Goal: Task Accomplishment & Management: Use online tool/utility

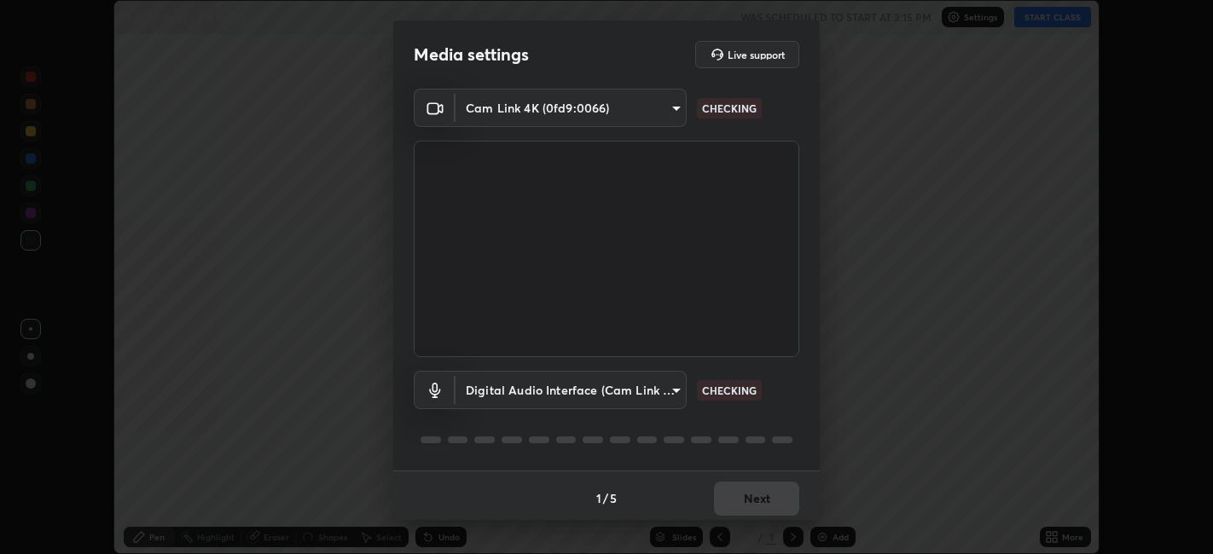
scroll to position [4, 0]
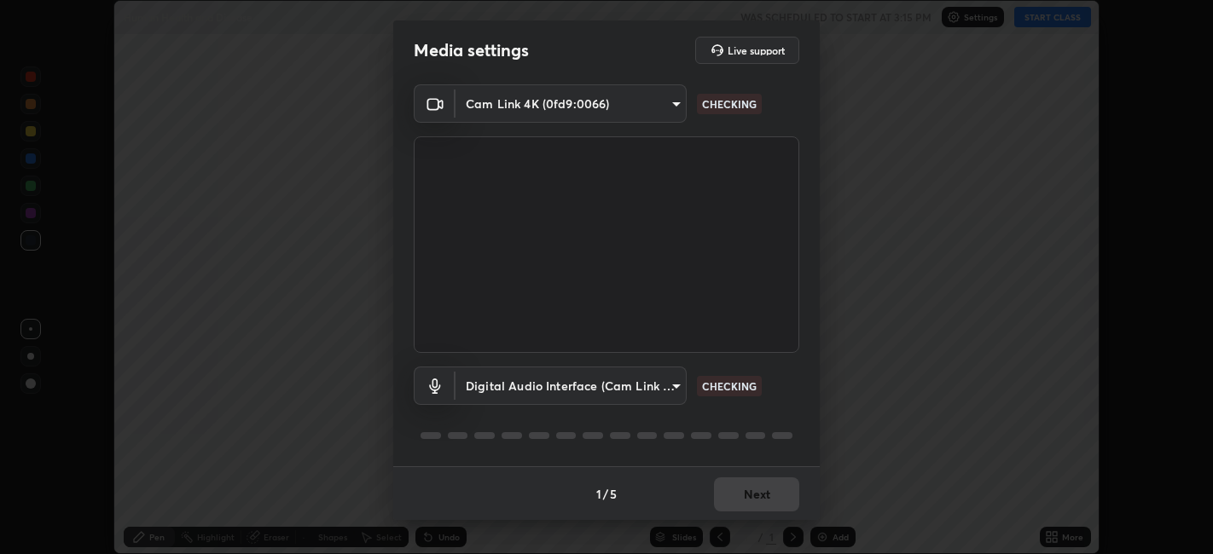
click at [676, 384] on body "Erase all Human Health and Disease WAS SCHEDULED TO START AT 3:15 PM Settings S…" at bounding box center [606, 277] width 1213 height 554
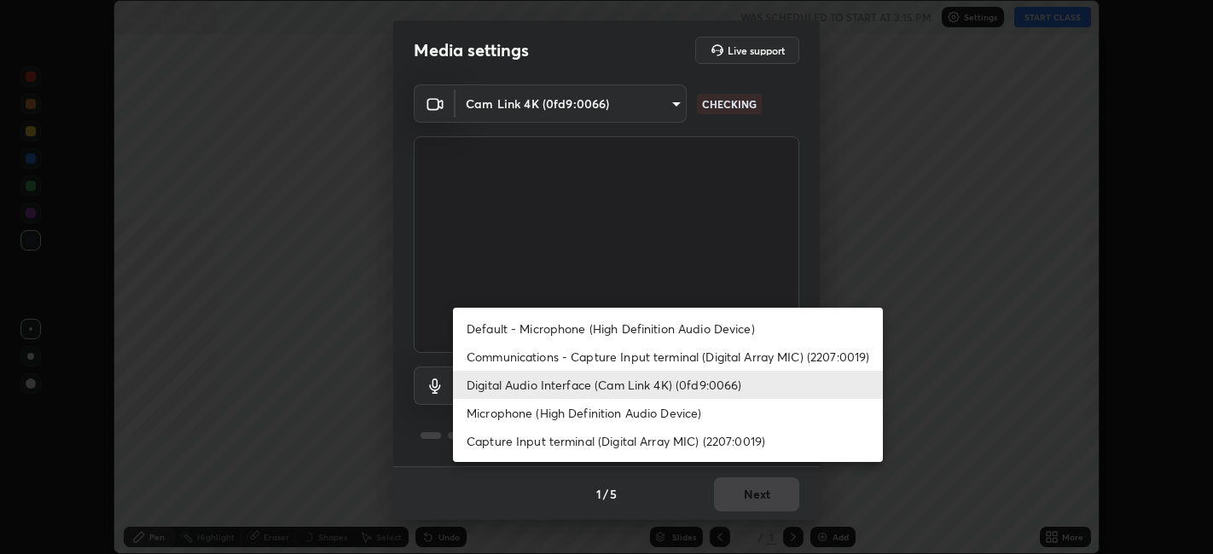
click at [652, 355] on li "Communications - Capture Input terminal (Digital Array MIC) (2207:0019)" at bounding box center [668, 357] width 430 height 28
type input "communications"
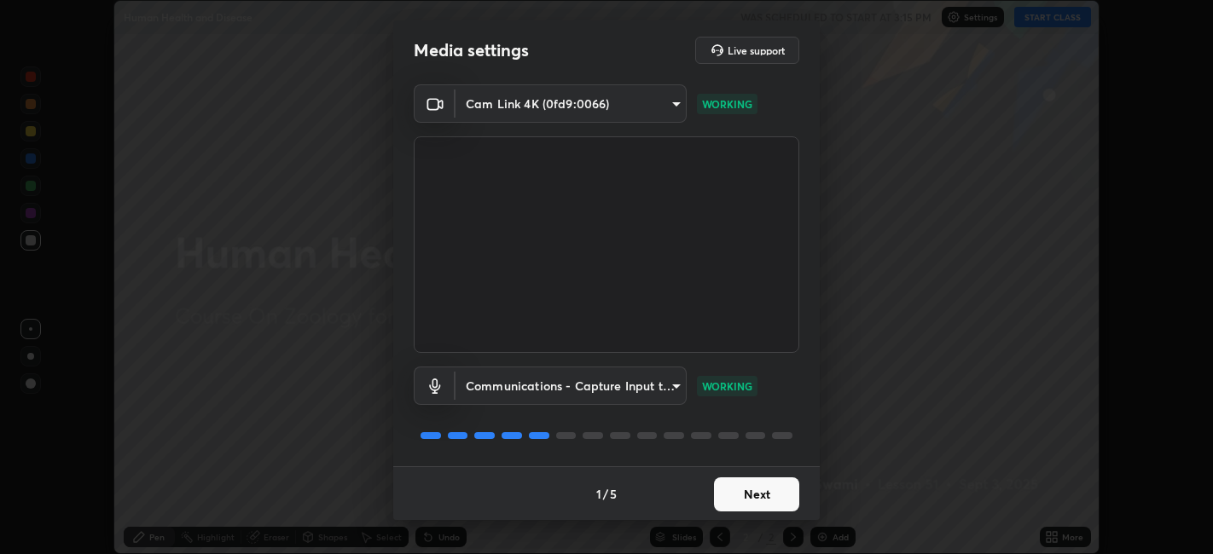
click at [744, 505] on button "Next" at bounding box center [756, 495] width 85 height 34
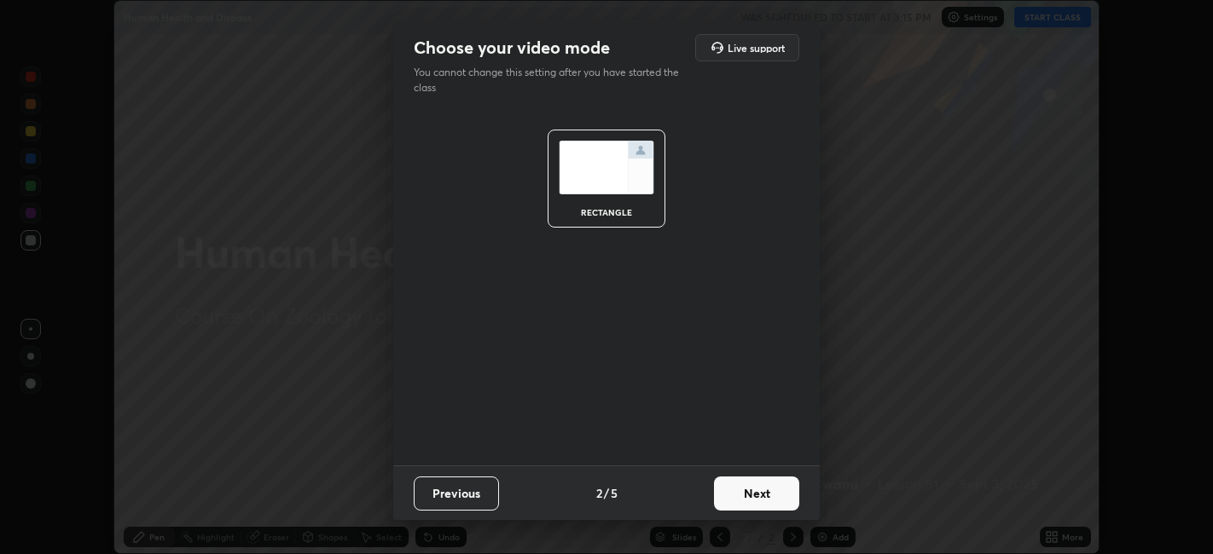
scroll to position [0, 0]
click at [759, 496] on button "Next" at bounding box center [756, 494] width 85 height 34
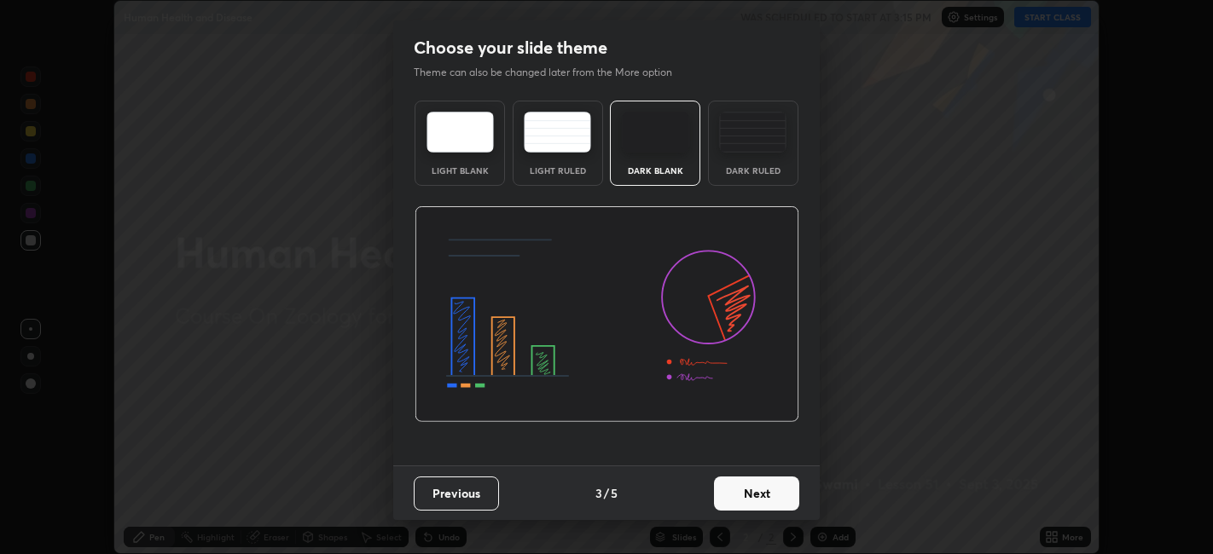
click at [777, 495] on button "Next" at bounding box center [756, 494] width 85 height 34
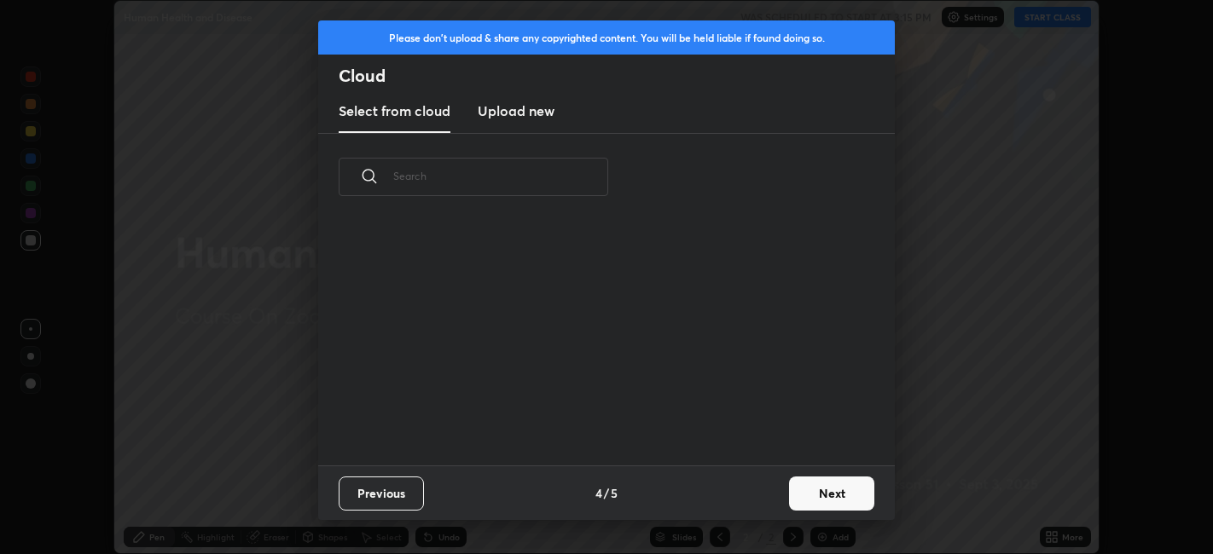
scroll to position [245, 548]
click at [825, 498] on button "Next" at bounding box center [831, 494] width 85 height 34
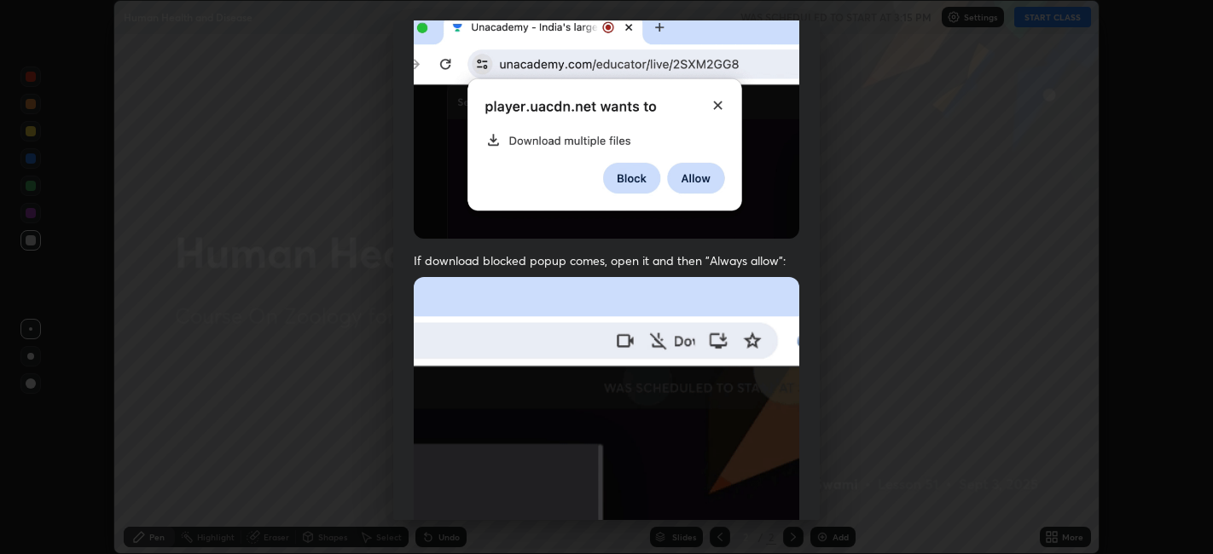
scroll to position [352, 0]
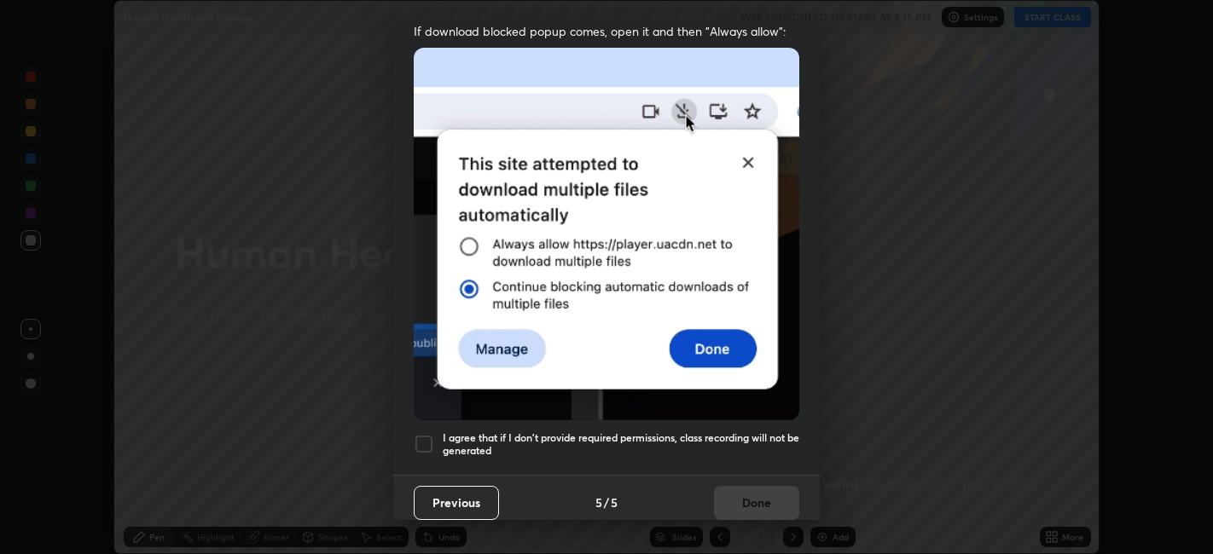
click at [421, 434] on div at bounding box center [424, 444] width 20 height 20
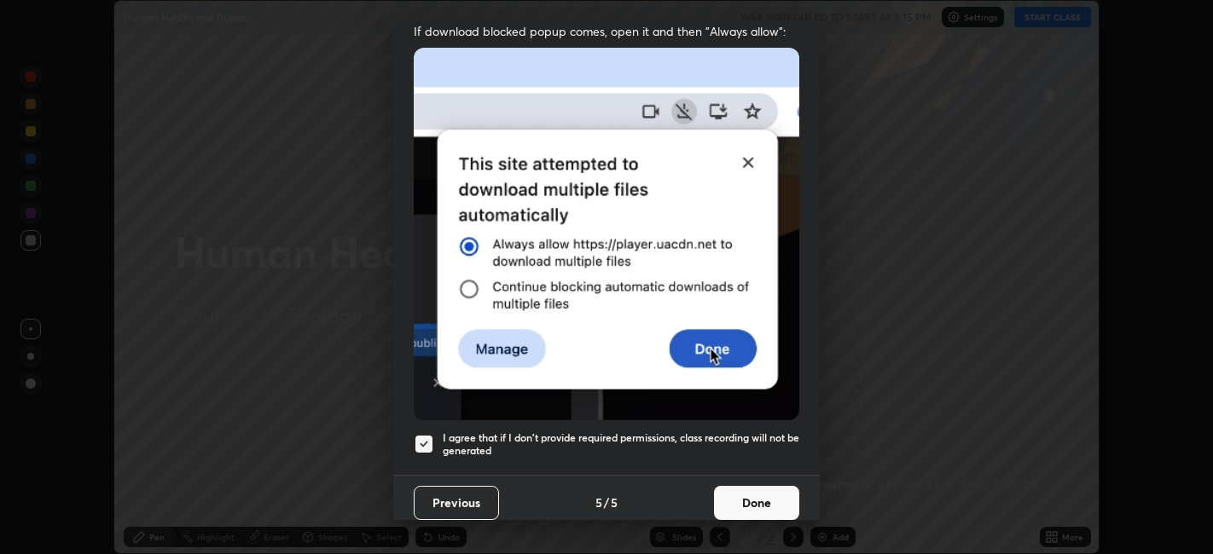
click at [774, 490] on button "Done" at bounding box center [756, 503] width 85 height 34
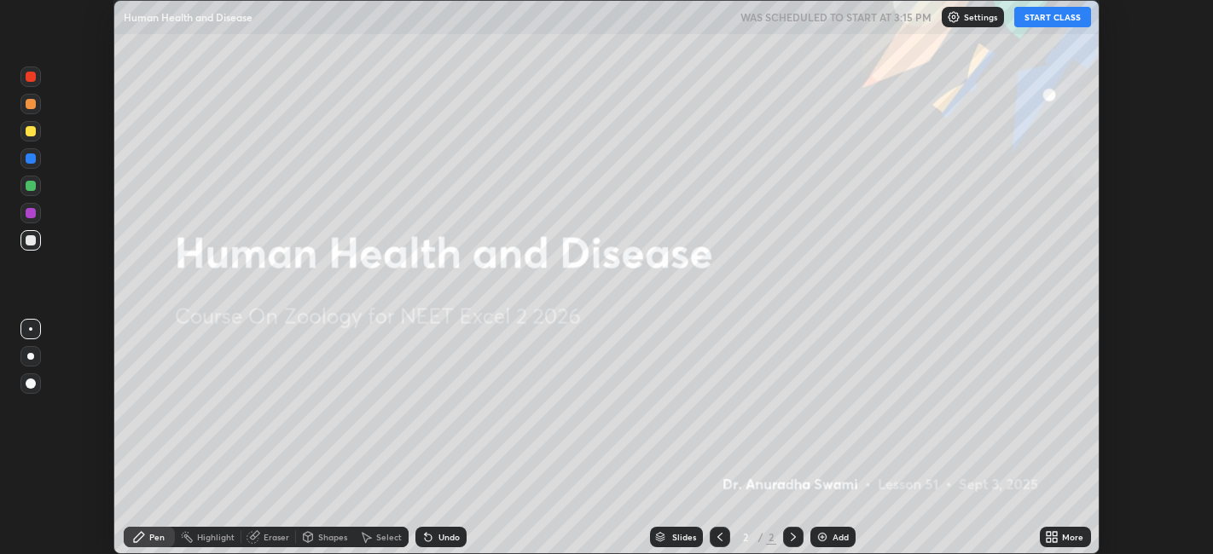
click at [1055, 18] on button "START CLASS" at bounding box center [1052, 17] width 77 height 20
click at [1047, 538] on icon at bounding box center [1049, 540] width 4 height 4
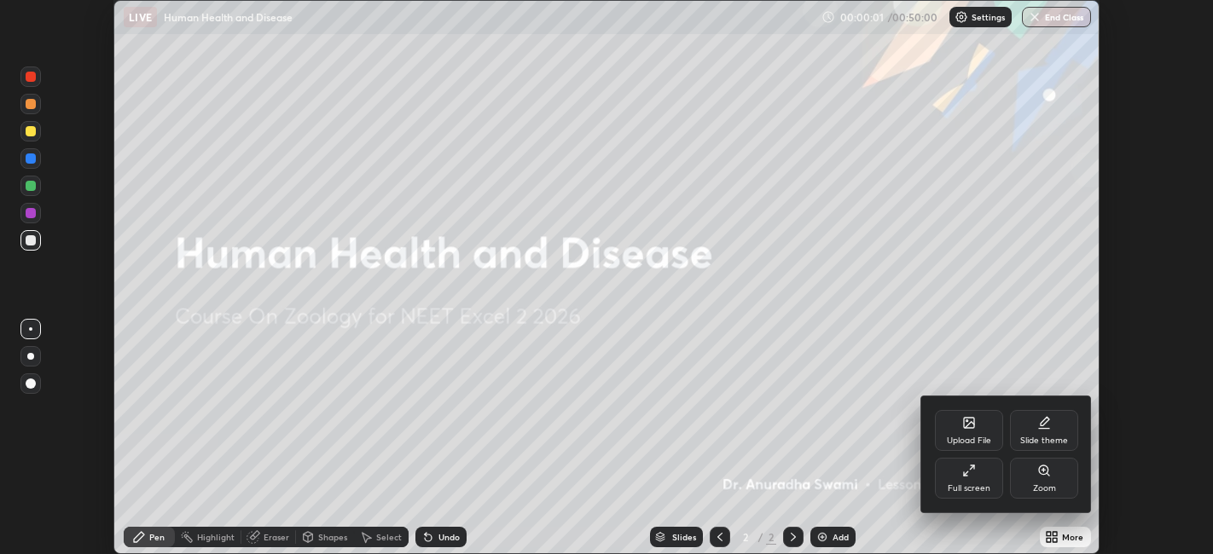
click at [973, 422] on icon at bounding box center [969, 423] width 10 height 10
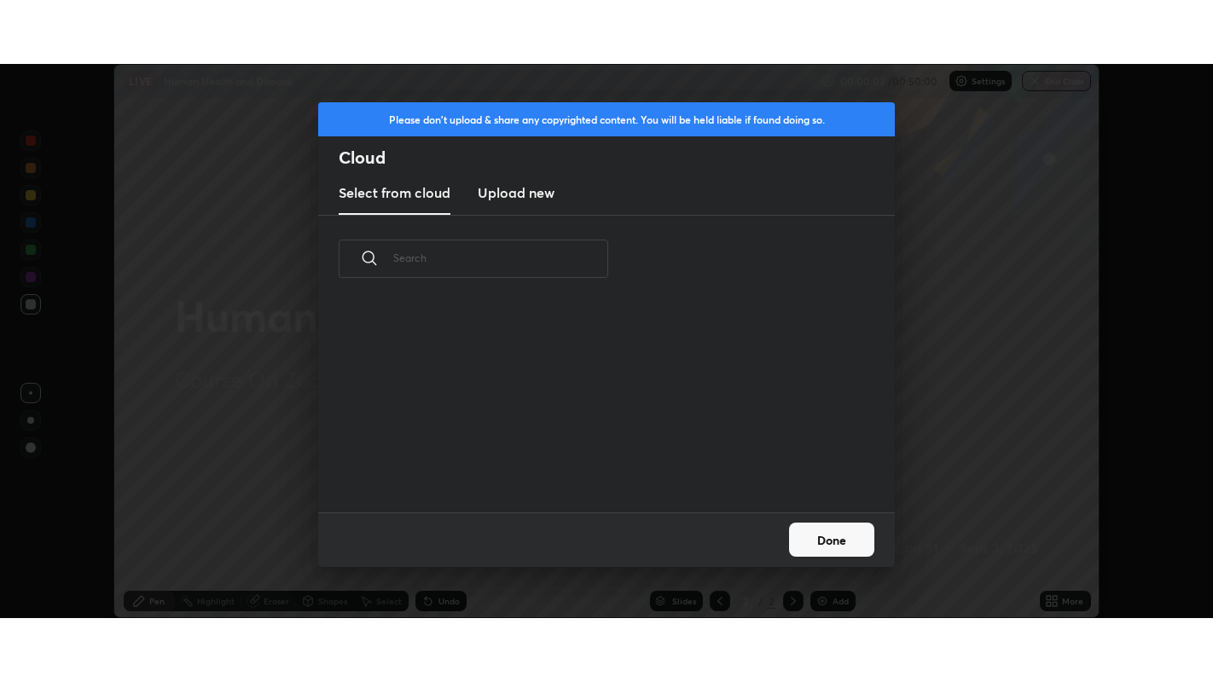
scroll to position [210, 548]
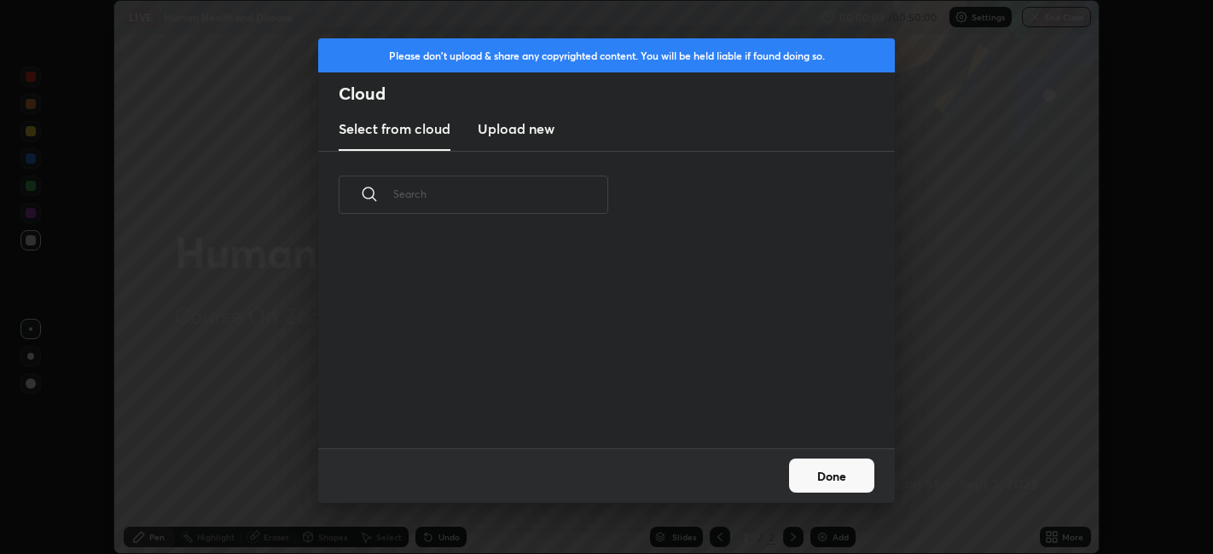
click at [528, 131] on h3 "Upload new" at bounding box center [516, 129] width 77 height 20
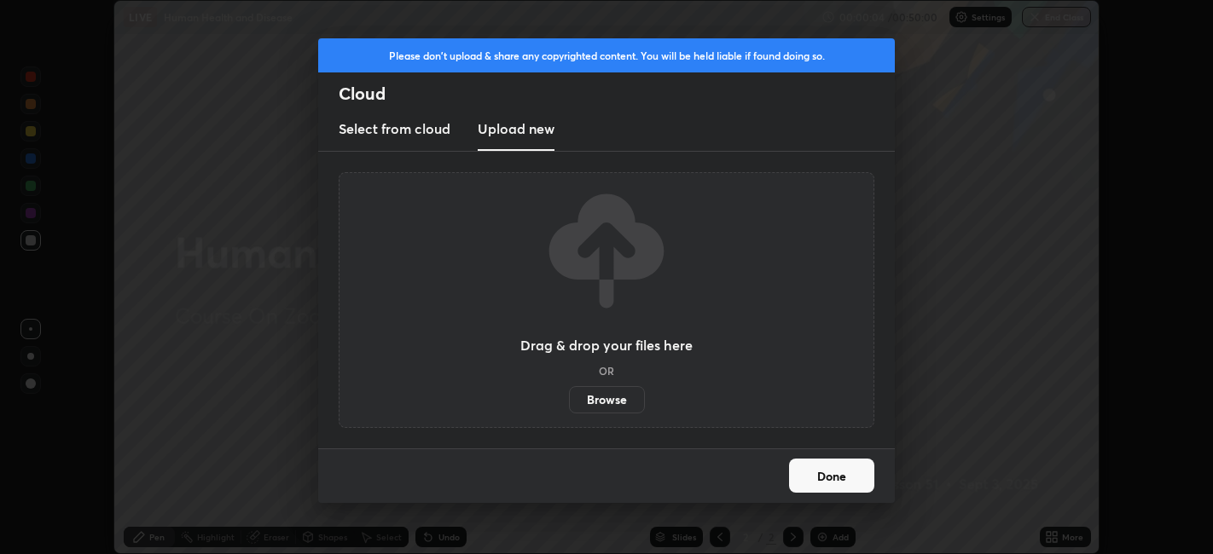
click at [609, 400] on label "Browse" at bounding box center [607, 399] width 76 height 27
click at [569, 400] on input "Browse" at bounding box center [569, 399] width 0 height 27
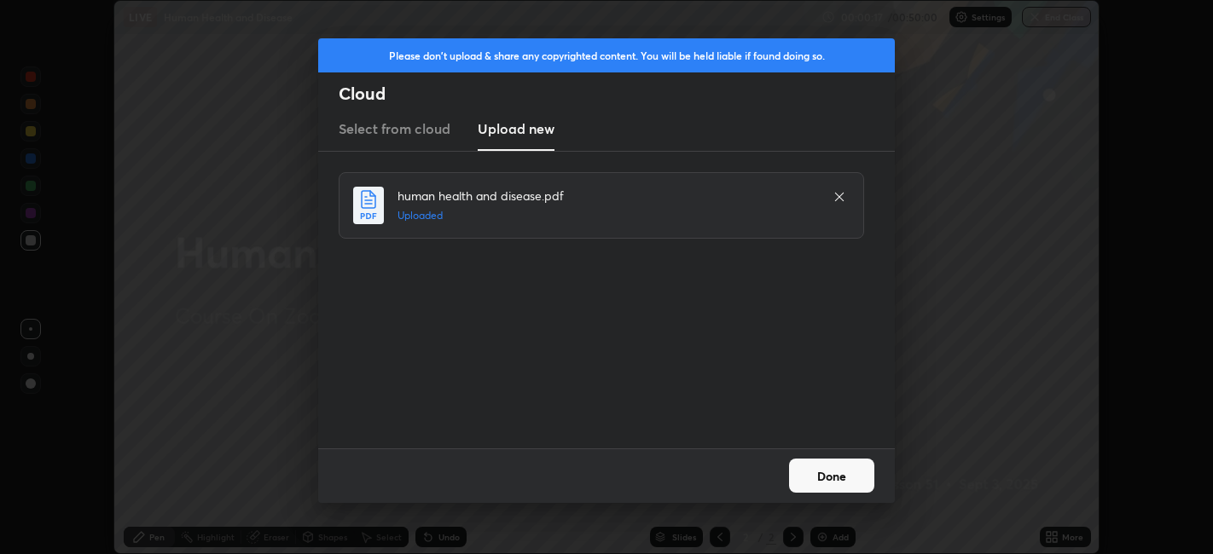
click at [827, 475] on button "Done" at bounding box center [831, 476] width 85 height 34
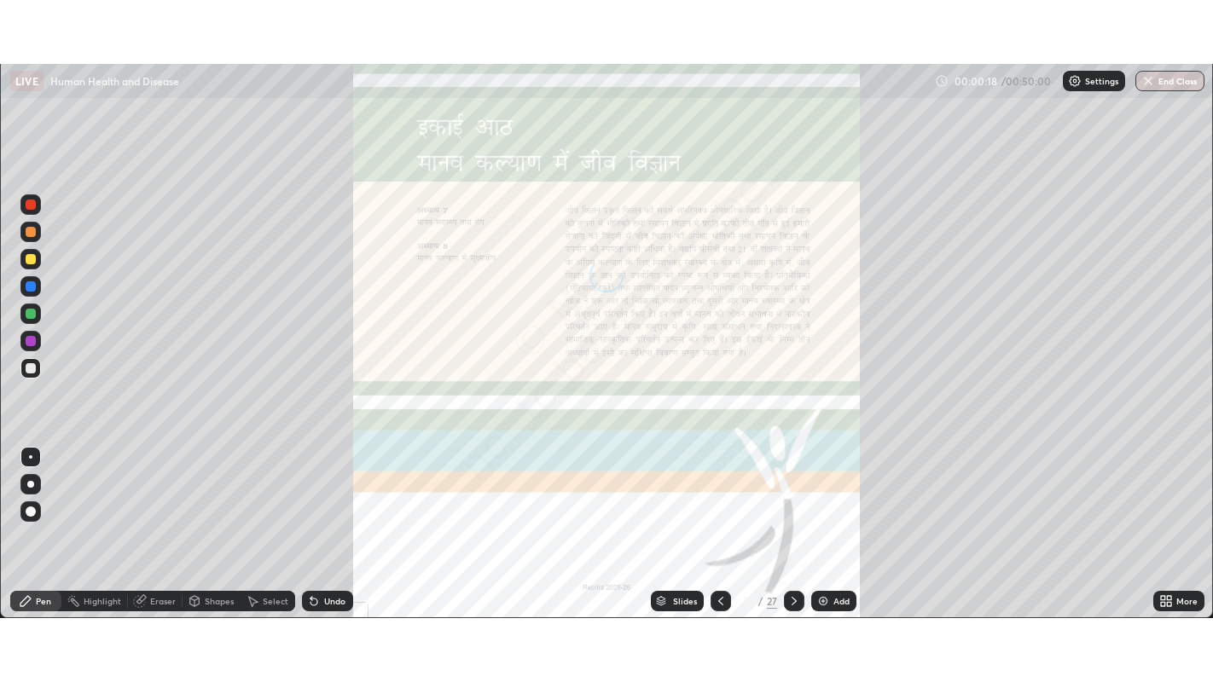
scroll to position [682, 1213]
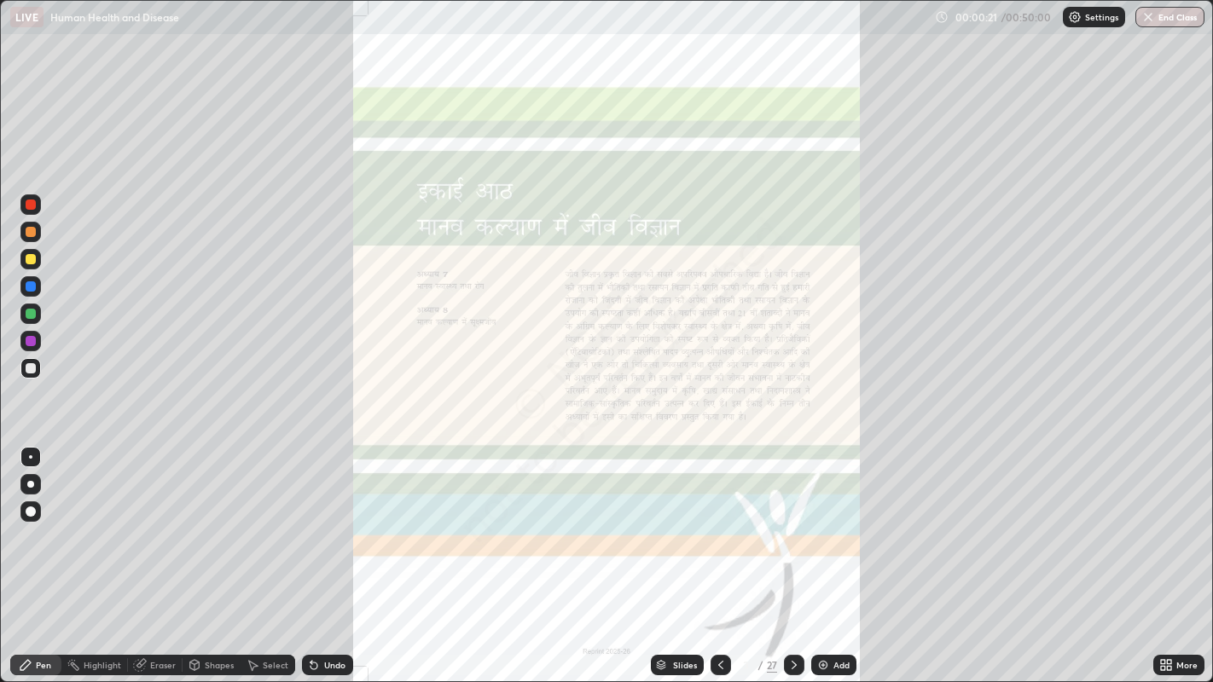
click at [792, 554] on icon at bounding box center [794, 665] width 14 height 14
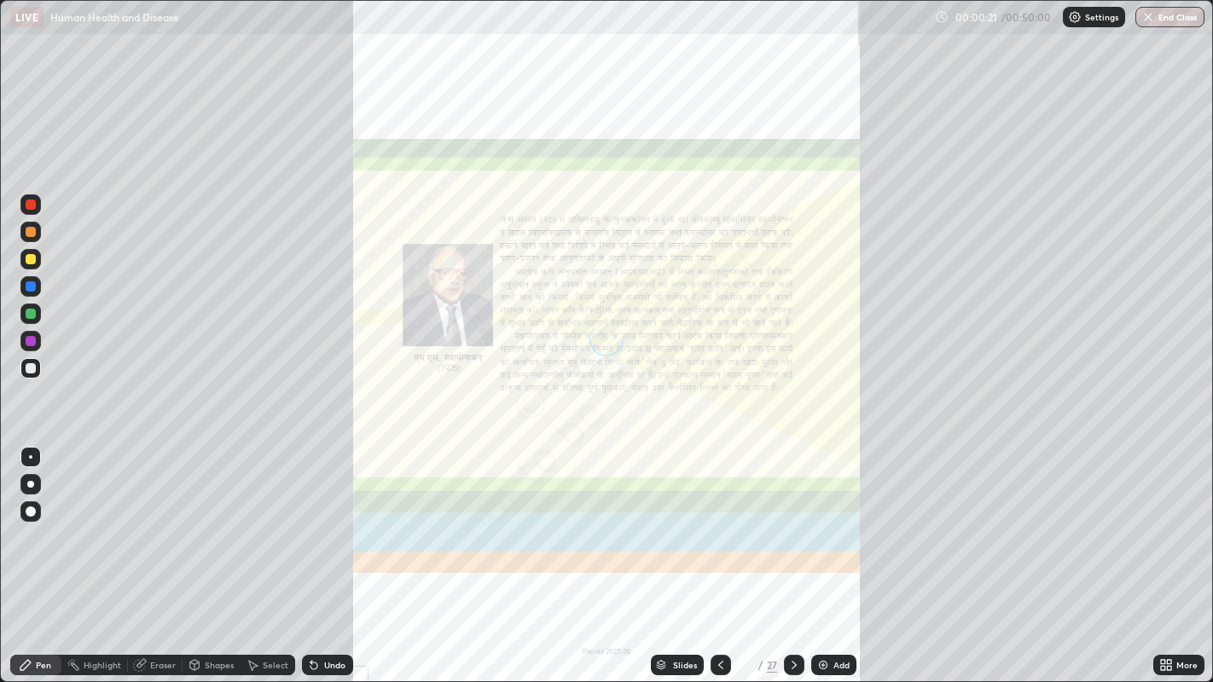
click at [792, 554] on icon at bounding box center [794, 665] width 14 height 14
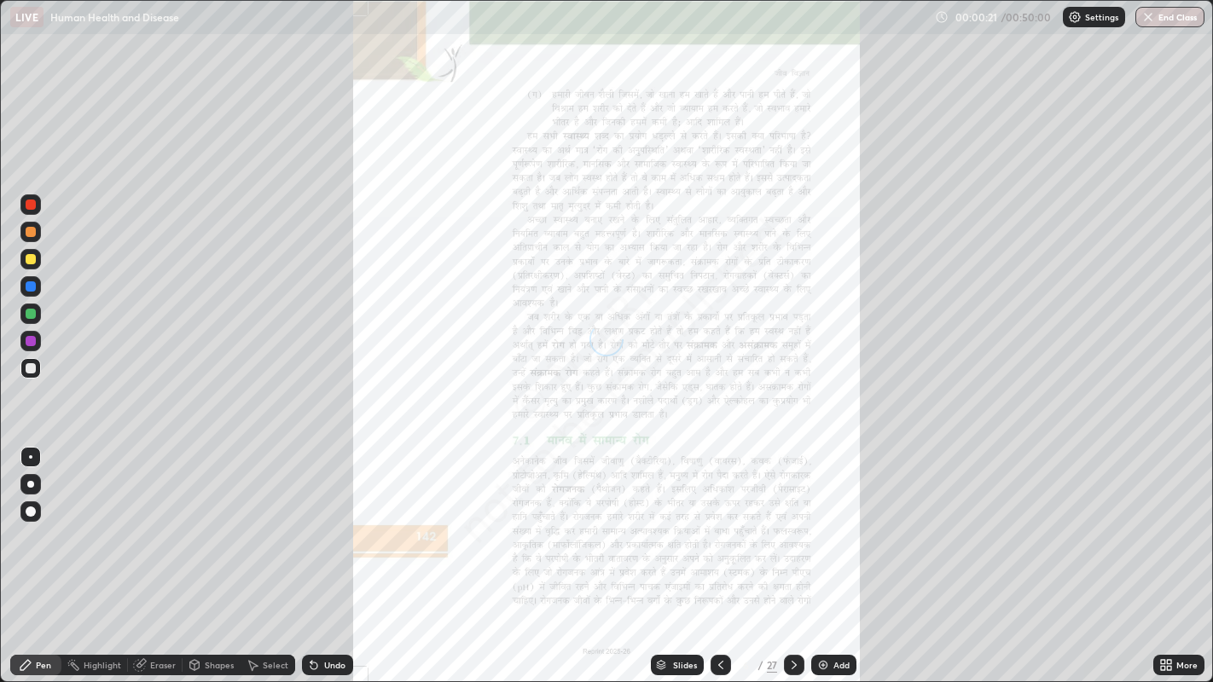
click at [793, 554] on icon at bounding box center [794, 665] width 14 height 14
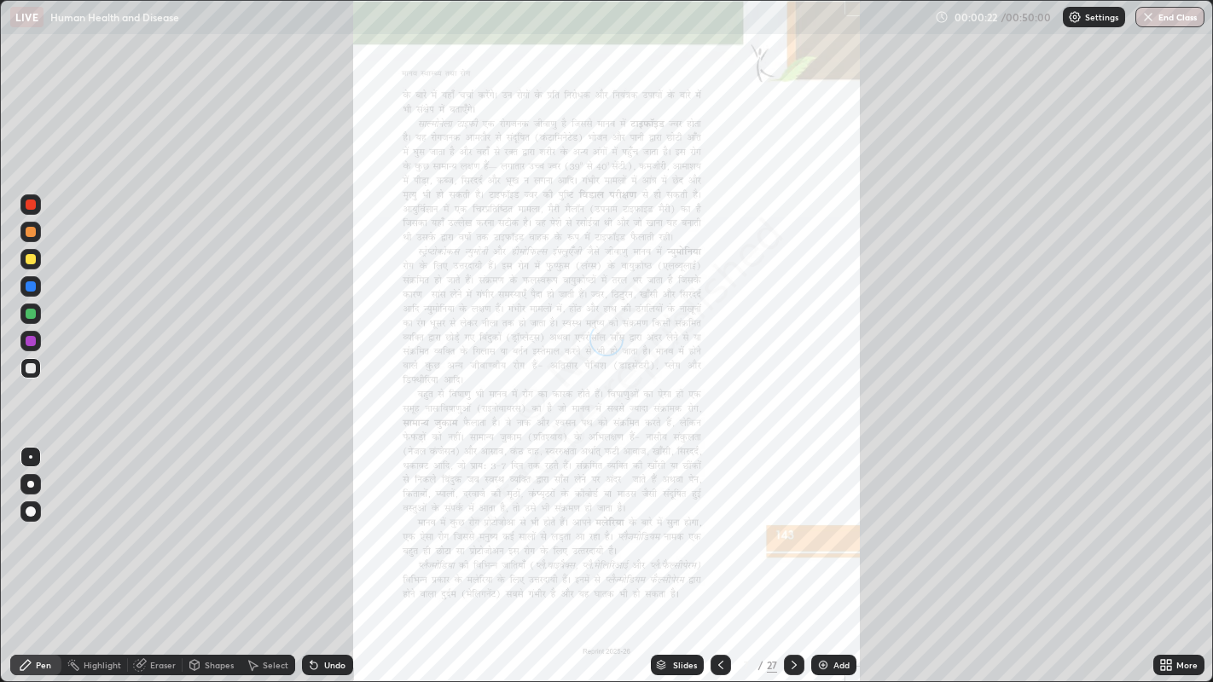
click at [793, 554] on icon at bounding box center [794, 665] width 14 height 14
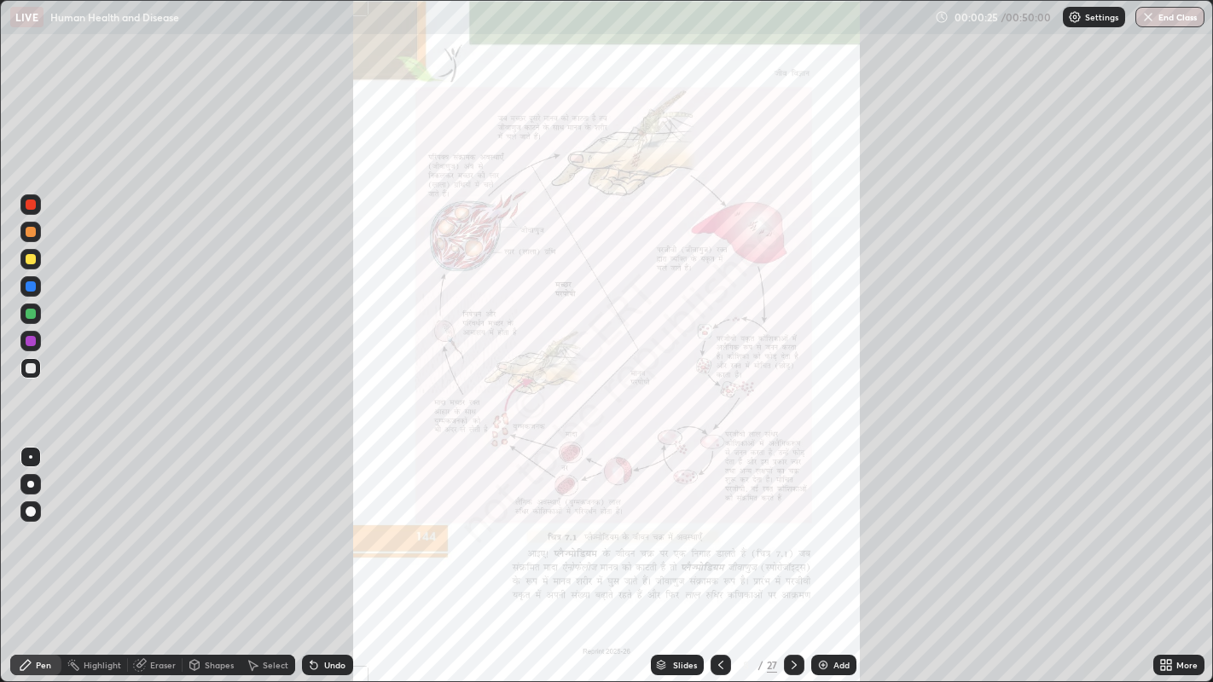
click at [794, 554] on icon at bounding box center [794, 665] width 14 height 14
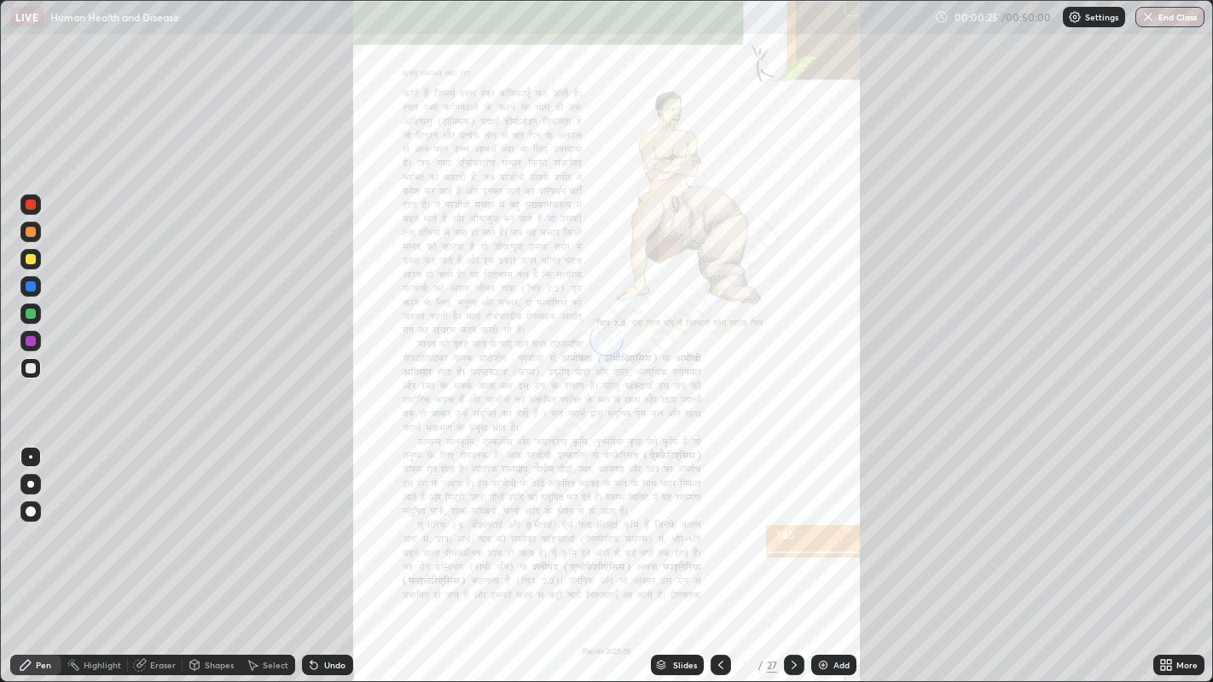
click at [792, 554] on icon at bounding box center [794, 665] width 5 height 9
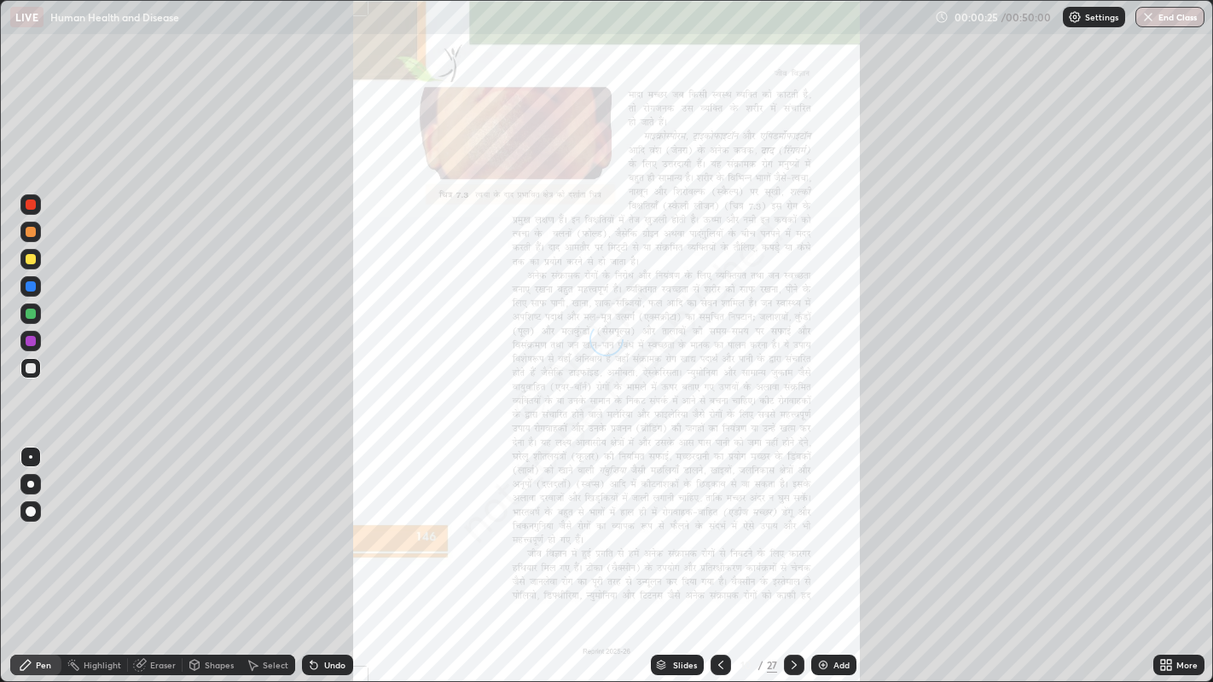
click at [792, 554] on icon at bounding box center [794, 665] width 14 height 14
click at [794, 554] on icon at bounding box center [794, 665] width 14 height 14
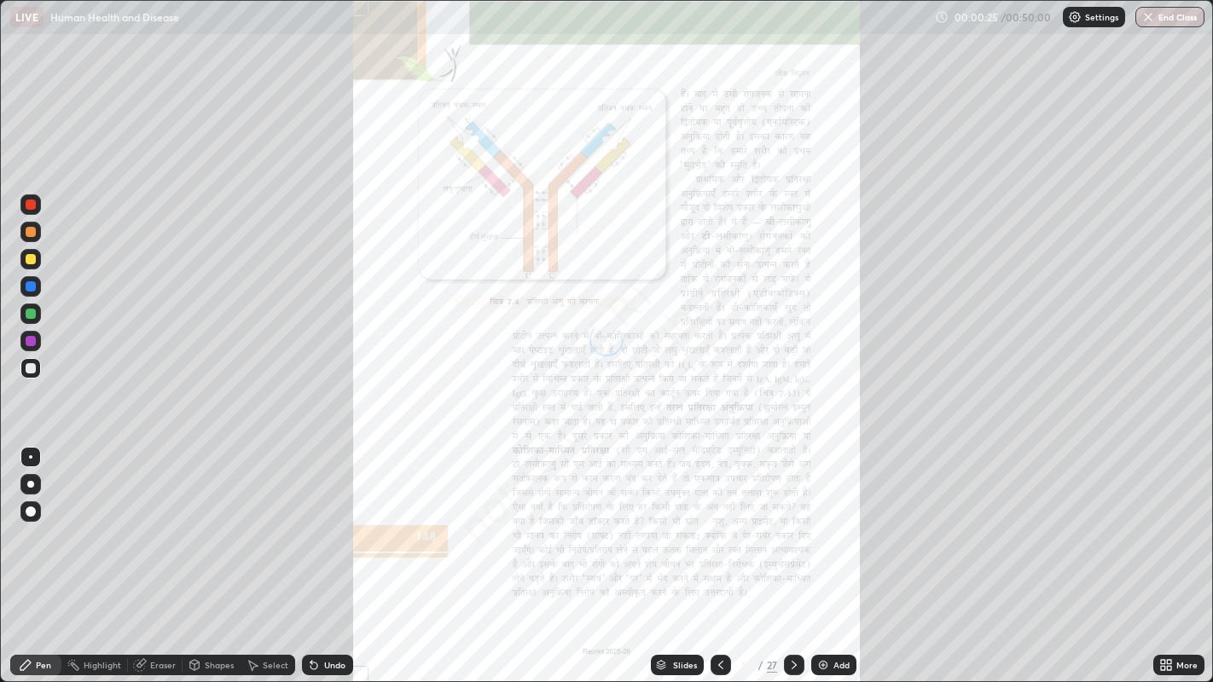
click at [792, 554] on icon at bounding box center [794, 665] width 14 height 14
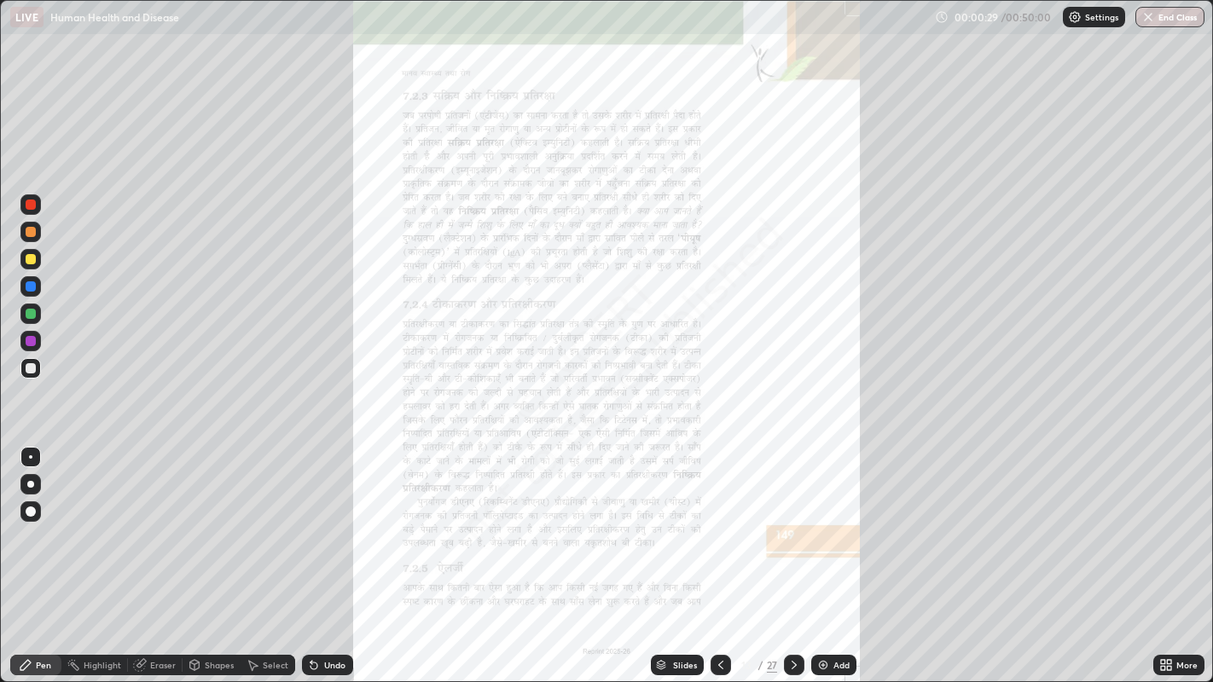
click at [793, 554] on icon at bounding box center [794, 665] width 14 height 14
click at [792, 554] on icon at bounding box center [794, 665] width 14 height 14
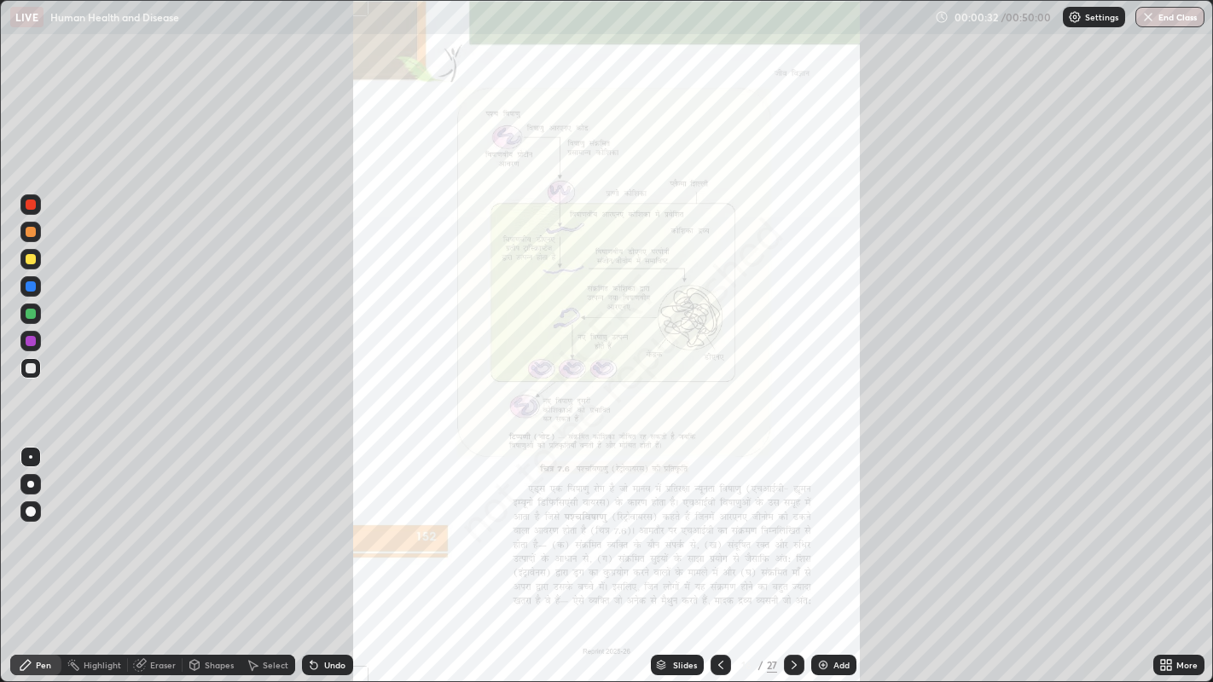
click at [792, 554] on icon at bounding box center [794, 665] width 14 height 14
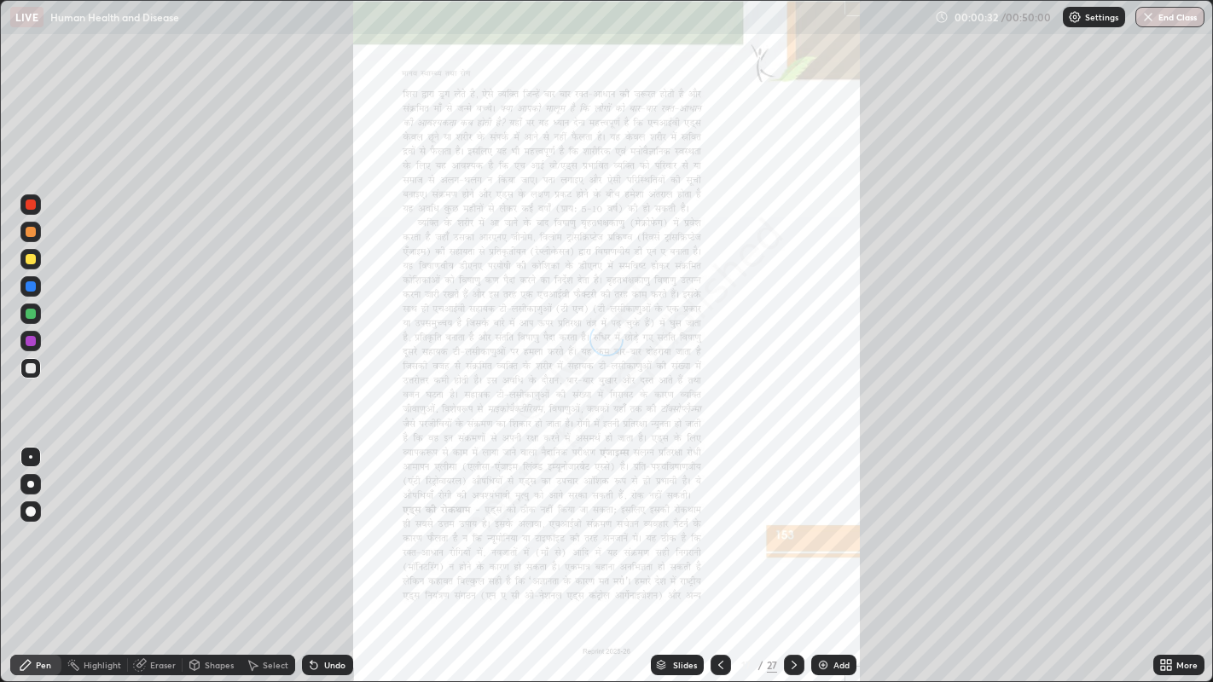
click at [792, 554] on icon at bounding box center [794, 665] width 14 height 14
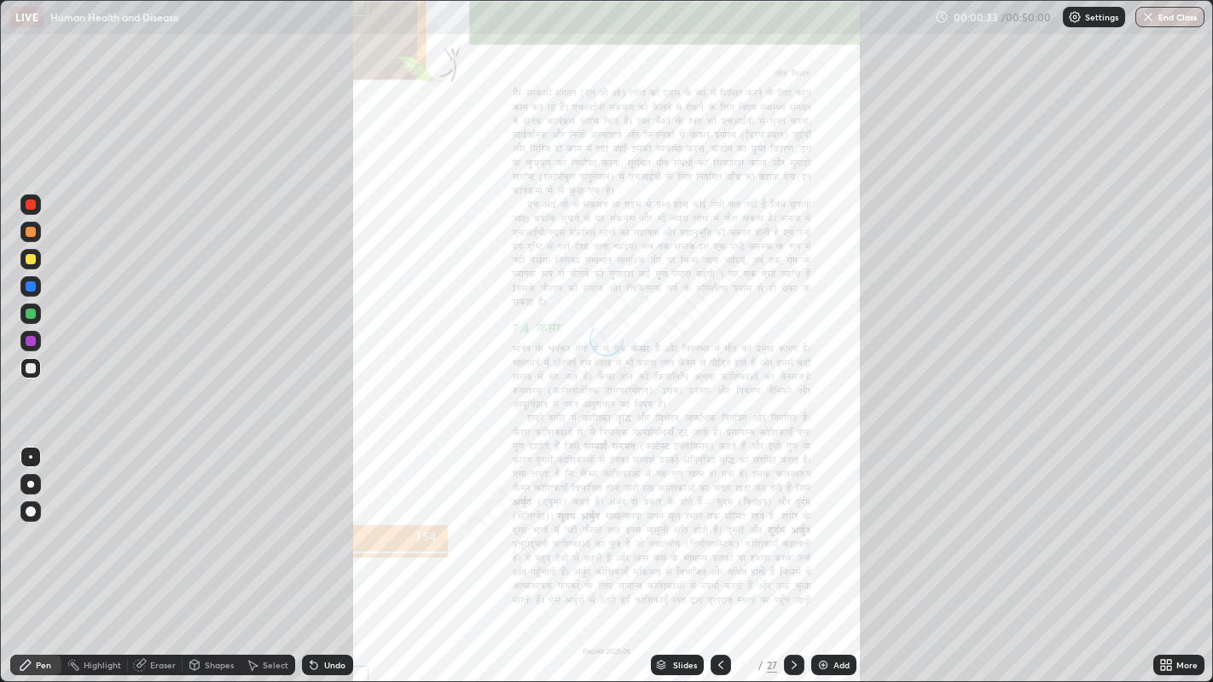
click at [792, 554] on icon at bounding box center [794, 665] width 14 height 14
click at [1165, 554] on icon at bounding box center [1163, 668] width 4 height 4
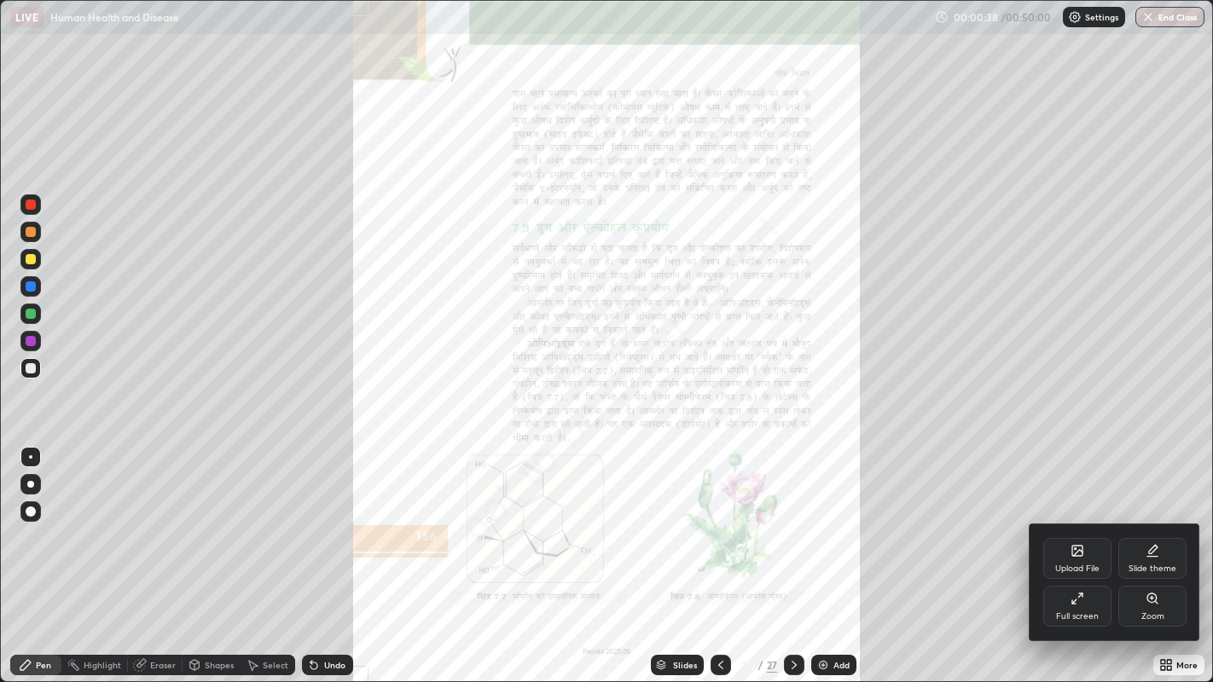
click at [1146, 554] on icon at bounding box center [1153, 599] width 14 height 14
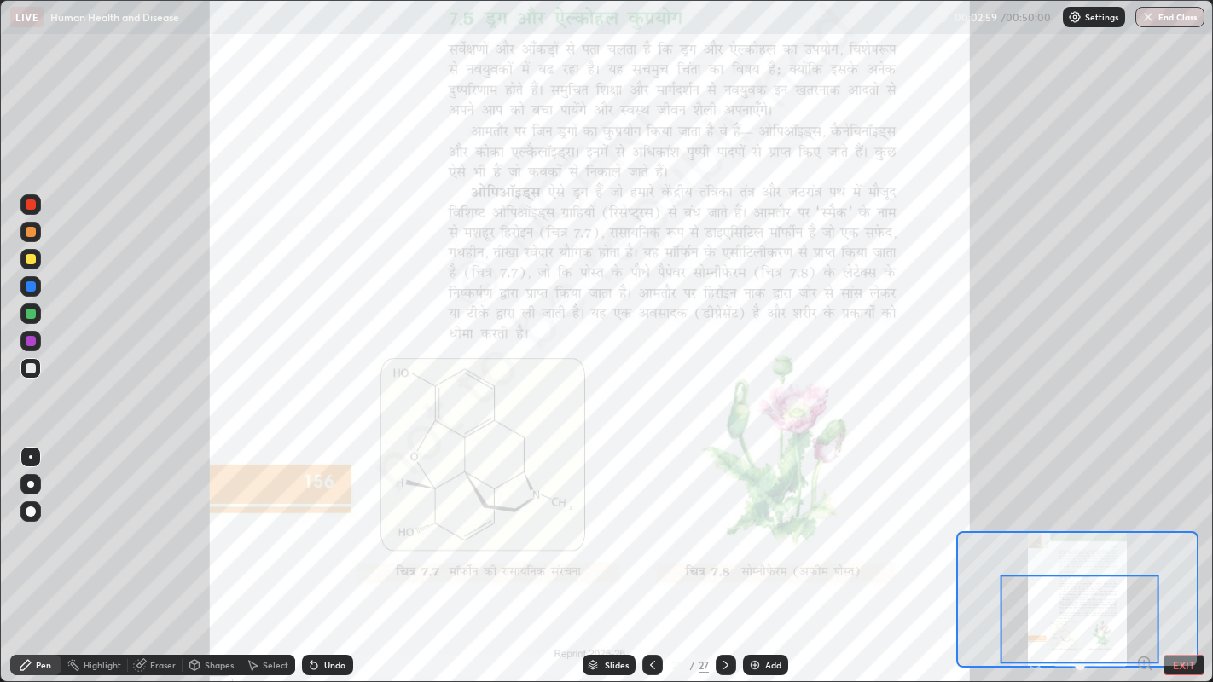
click at [716, 554] on div at bounding box center [726, 665] width 20 height 20
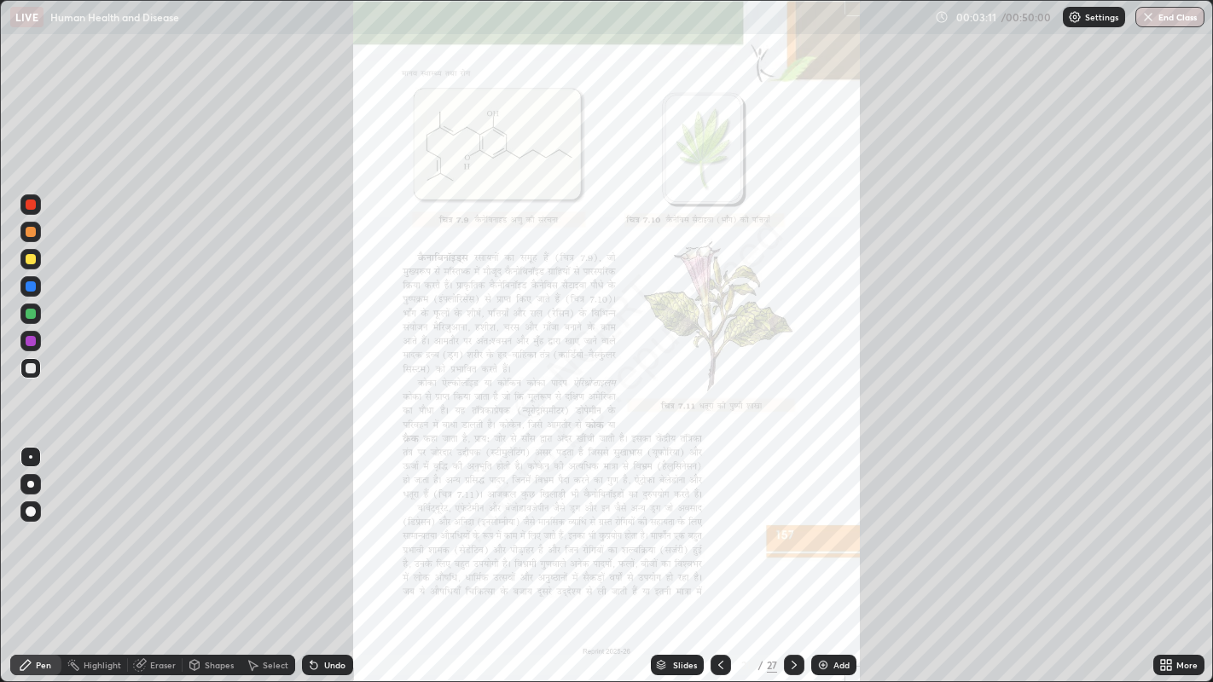
click at [792, 554] on icon at bounding box center [794, 665] width 14 height 14
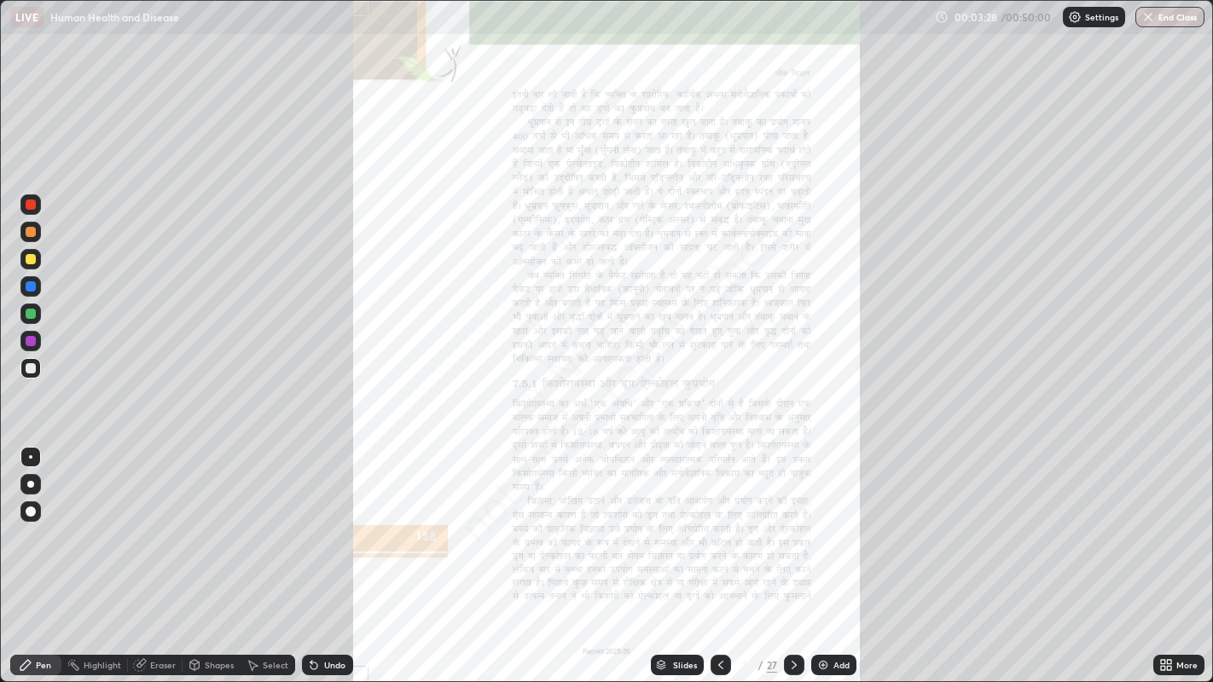
click at [1161, 554] on icon at bounding box center [1163, 662] width 4 height 4
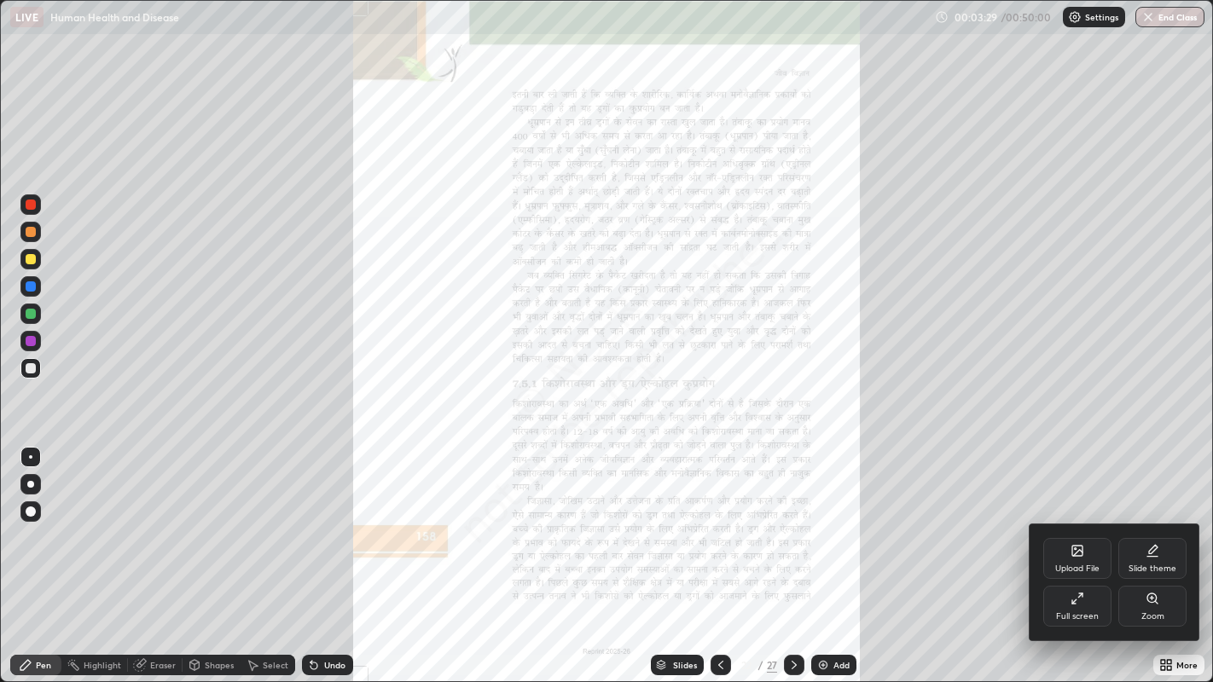
click at [1147, 554] on div "Zoom" at bounding box center [1152, 606] width 68 height 41
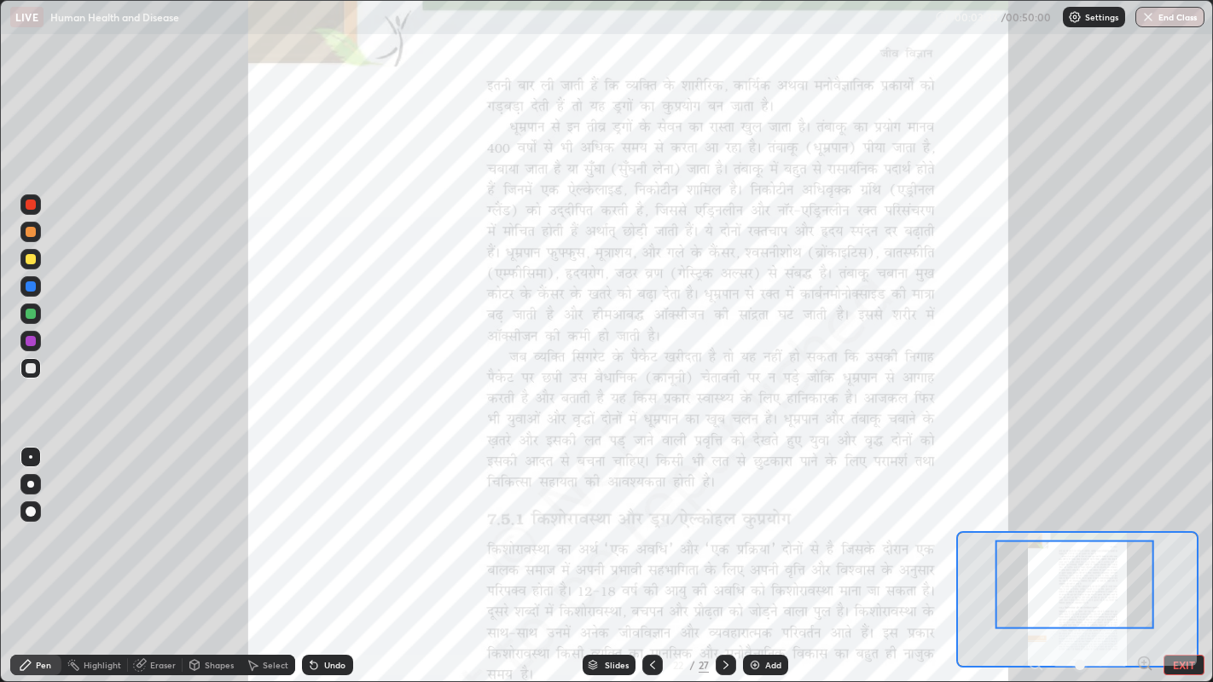
click at [28, 337] on div at bounding box center [31, 341] width 10 height 10
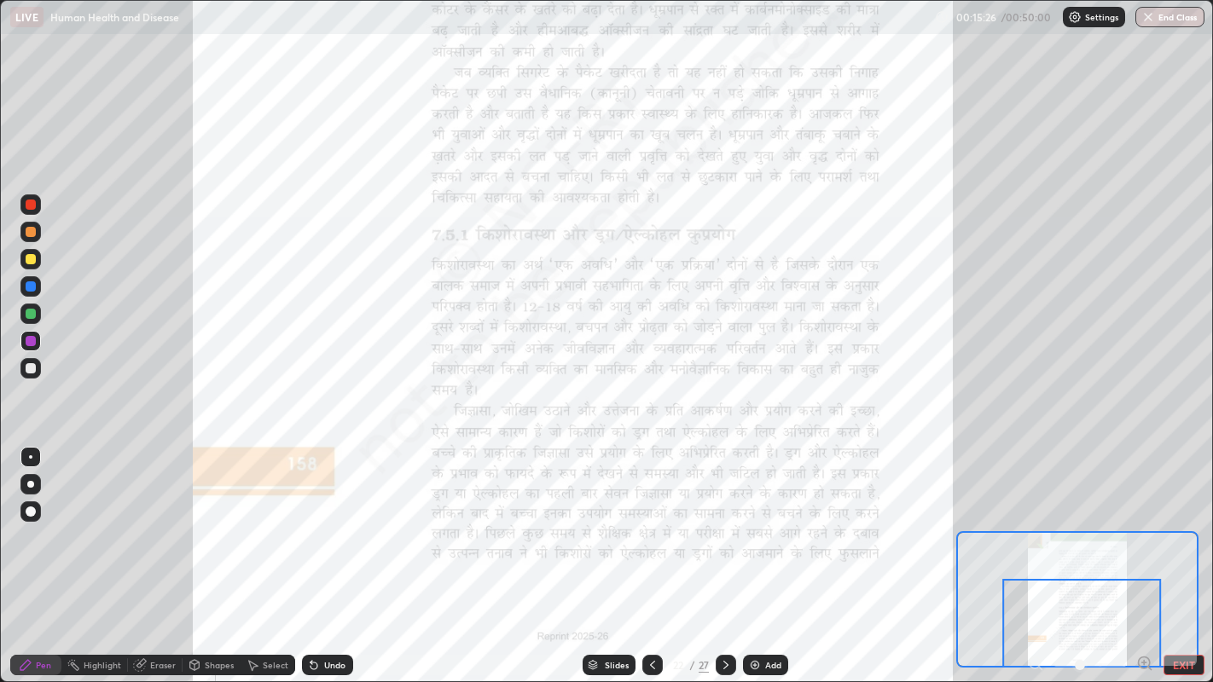
click at [724, 554] on div at bounding box center [726, 665] width 20 height 20
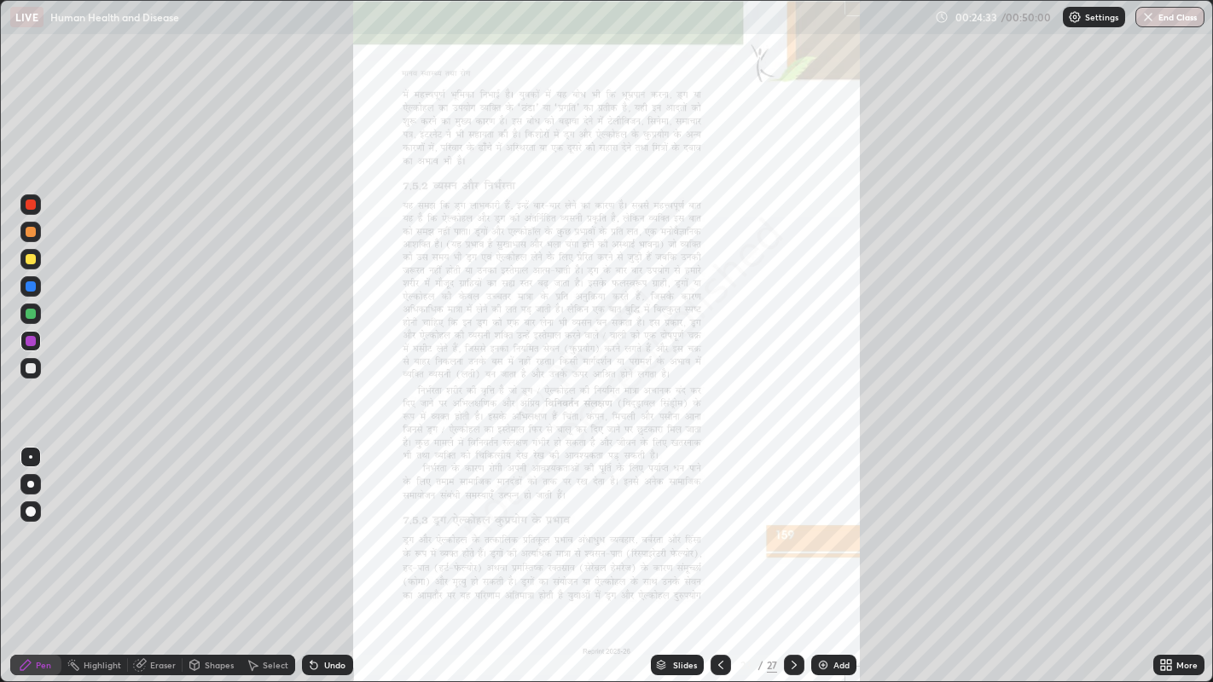
click at [792, 554] on icon at bounding box center [794, 665] width 14 height 14
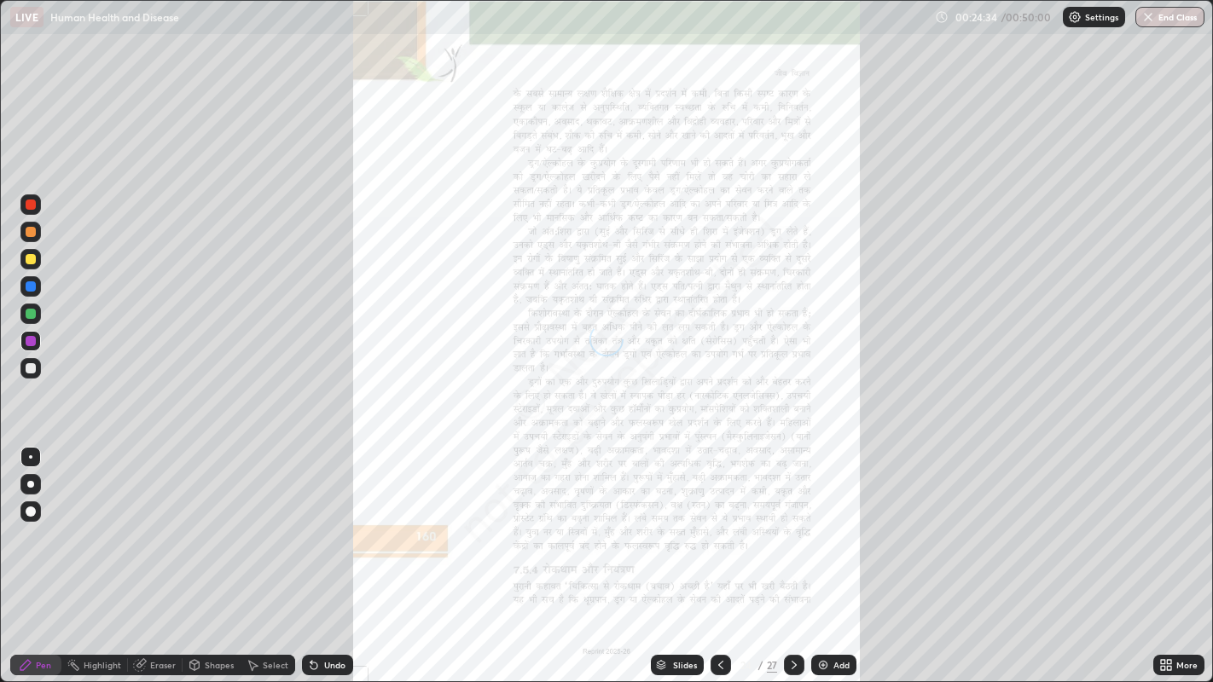
click at [792, 554] on icon at bounding box center [794, 665] width 14 height 14
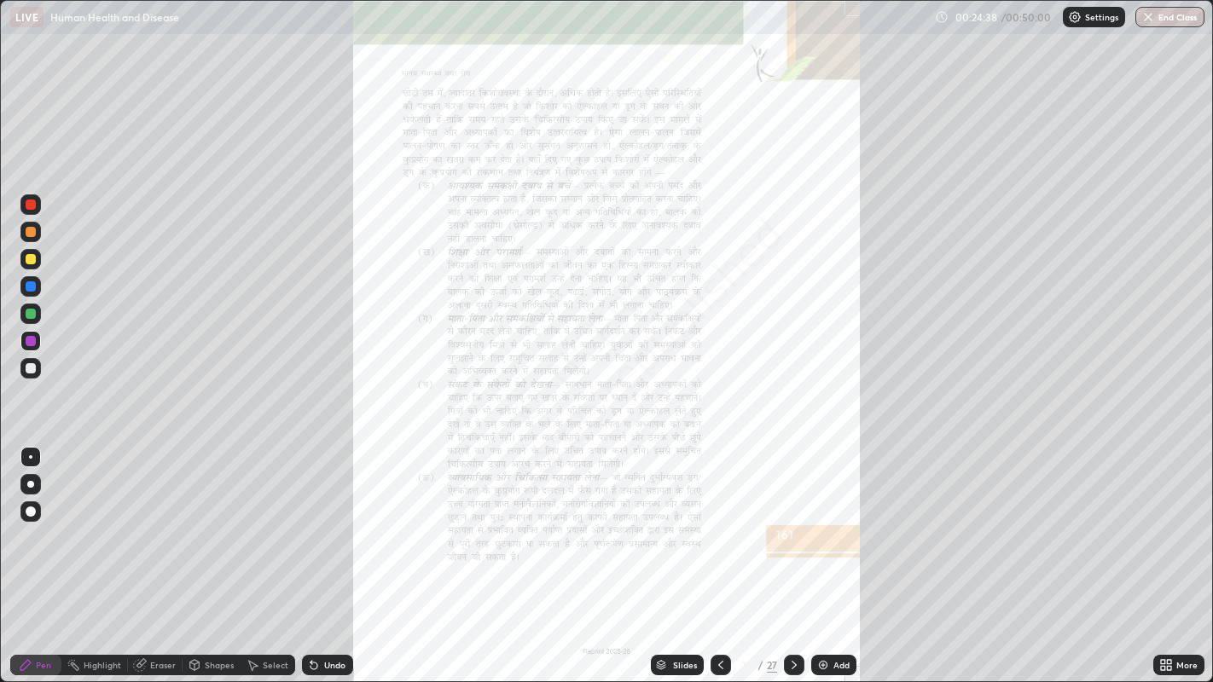
click at [718, 554] on icon at bounding box center [721, 665] width 14 height 14
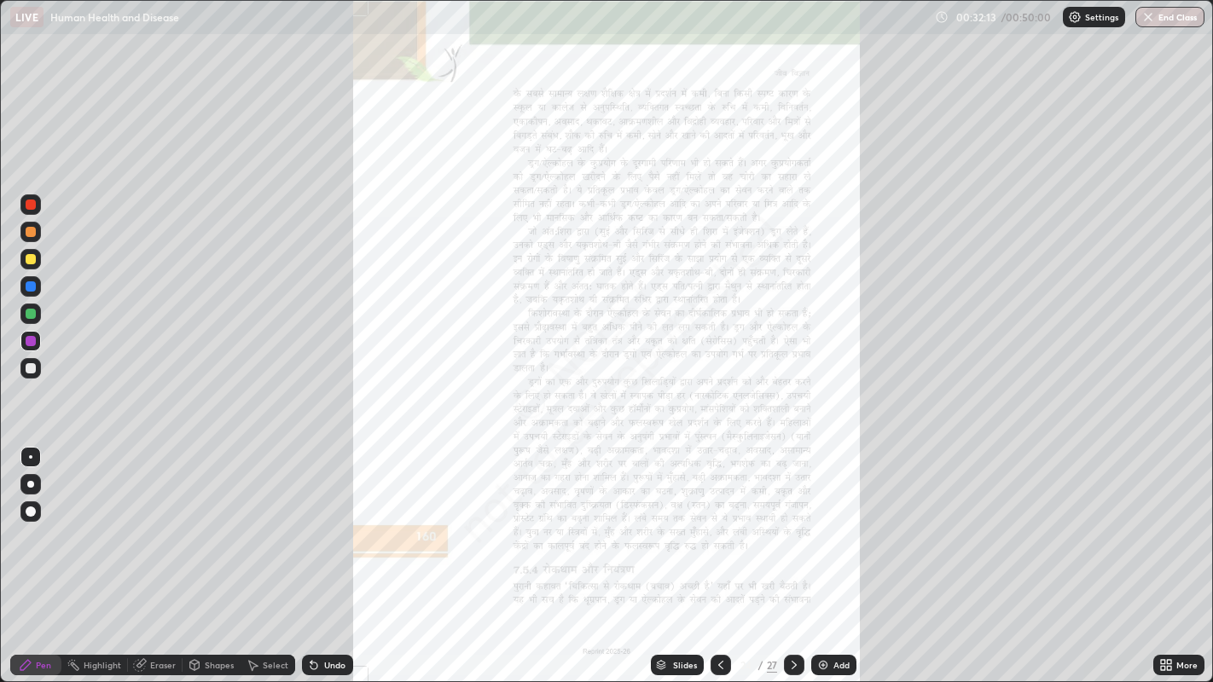
click at [792, 554] on icon at bounding box center [794, 665] width 14 height 14
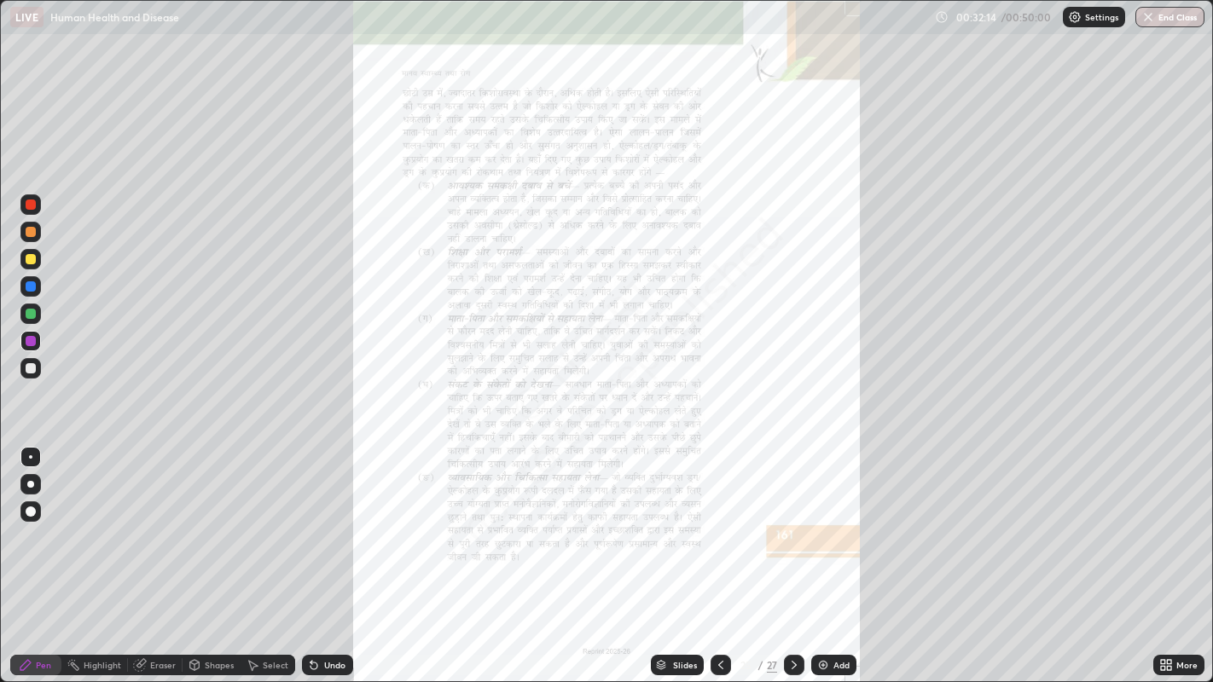
click at [792, 554] on icon at bounding box center [794, 665] width 14 height 14
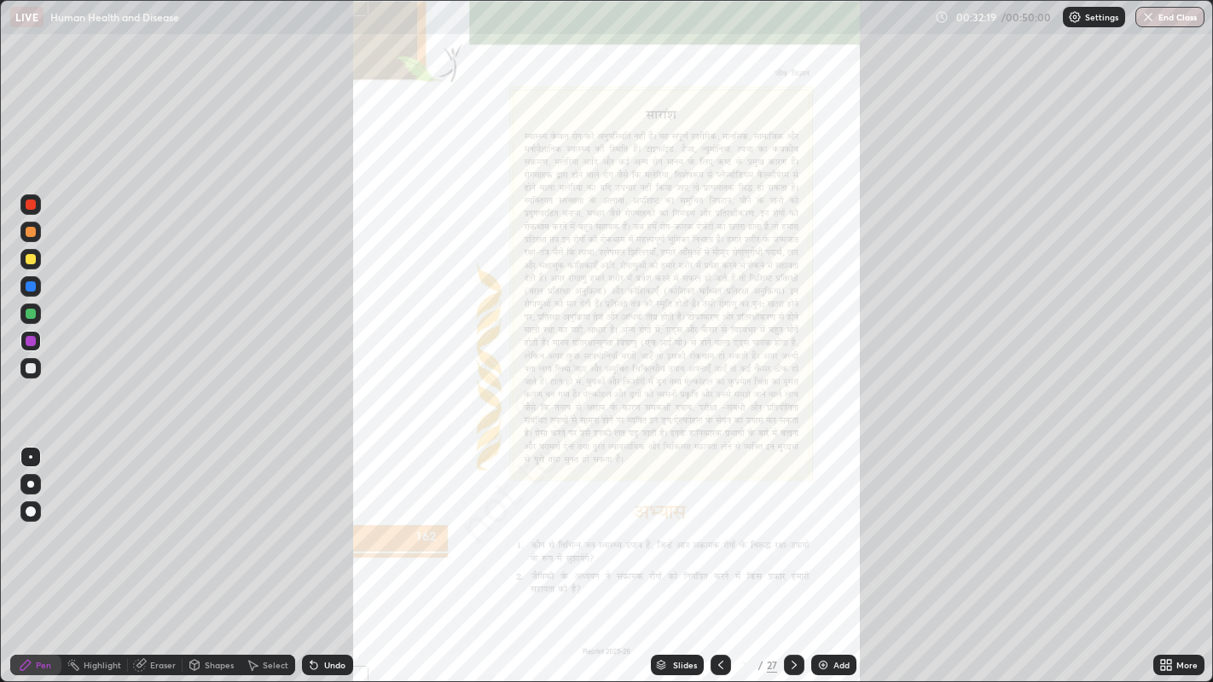
click at [721, 554] on icon at bounding box center [721, 665] width 14 height 14
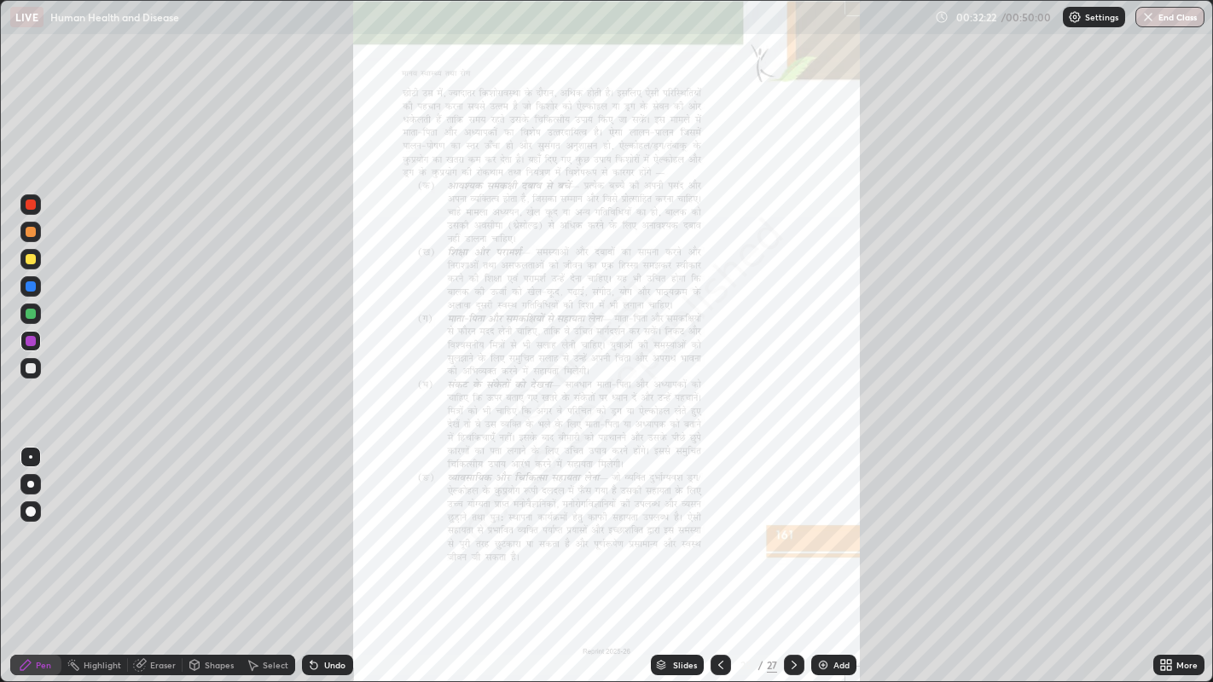
click at [717, 554] on icon at bounding box center [721, 665] width 14 height 14
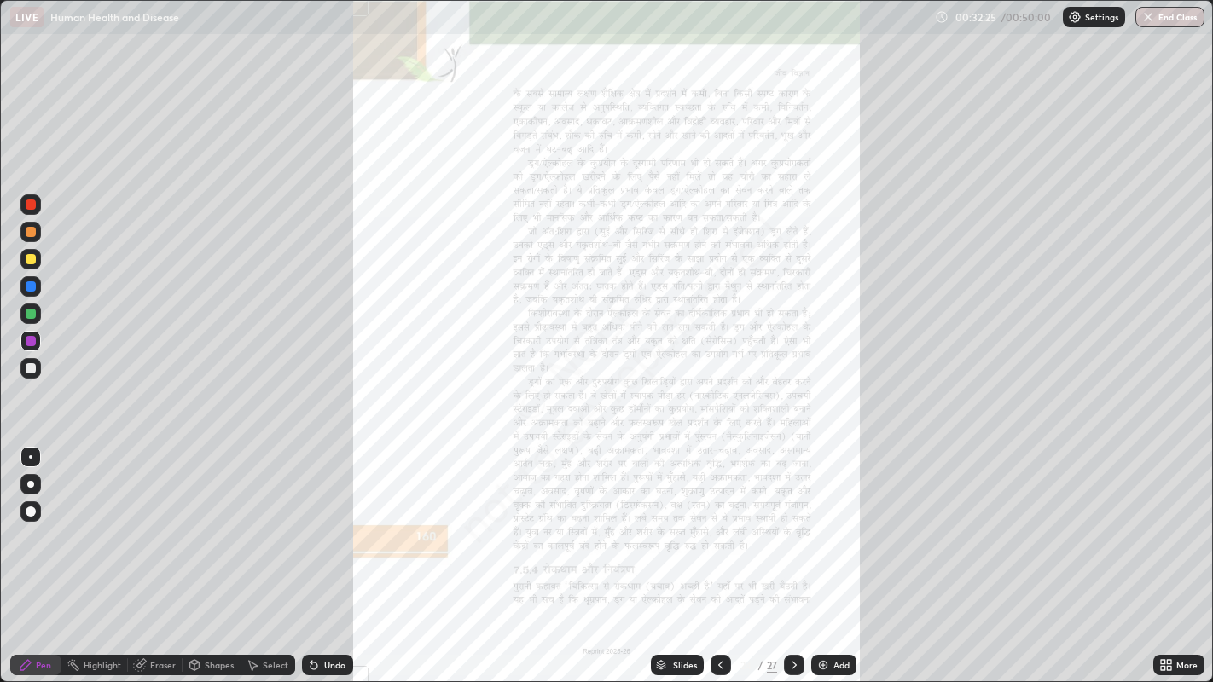
click at [793, 554] on icon at bounding box center [794, 665] width 14 height 14
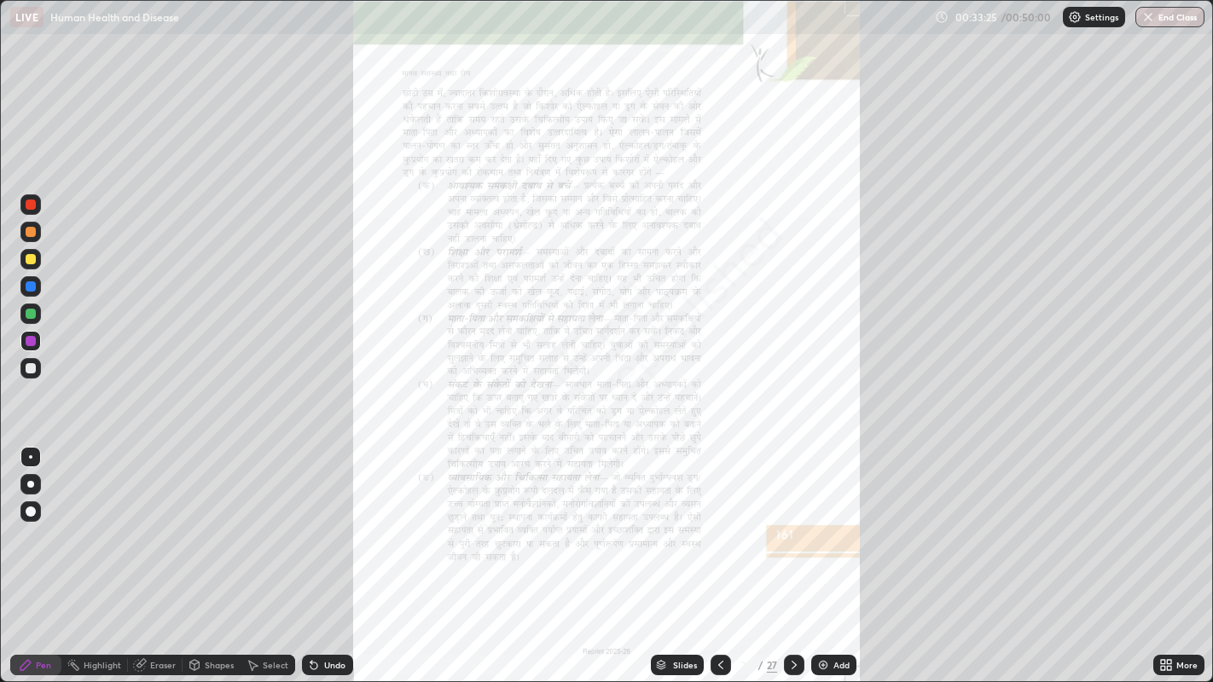
click at [1148, 18] on img "button" at bounding box center [1148, 17] width 14 height 14
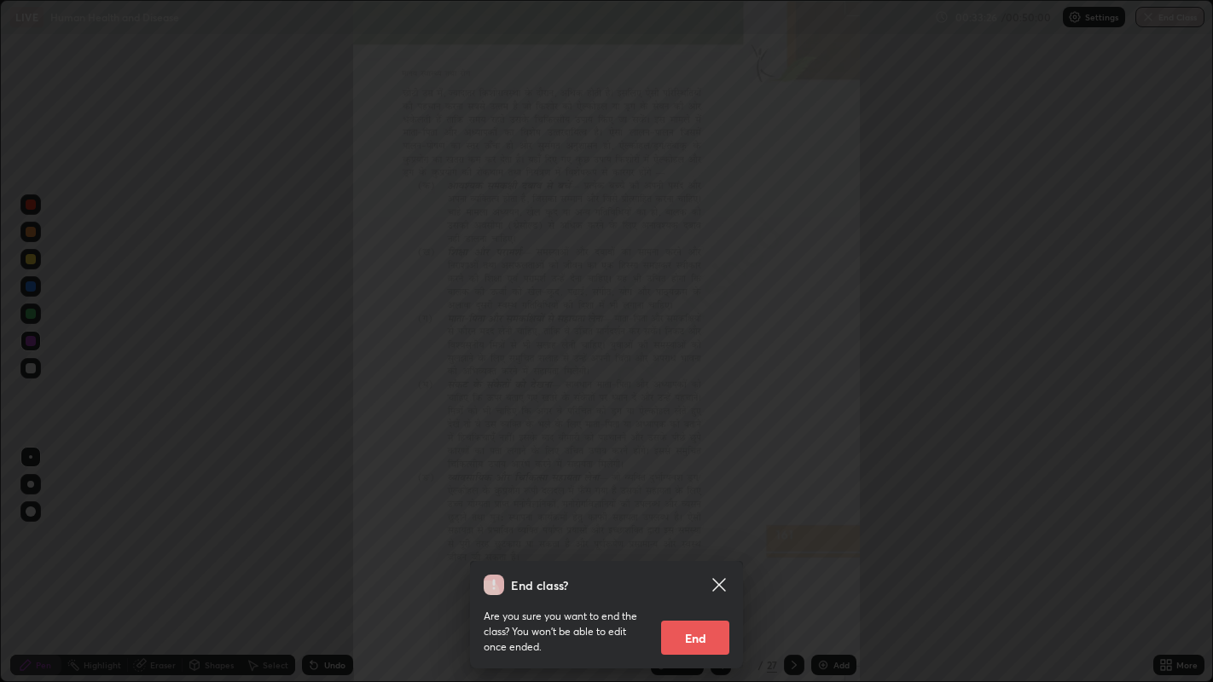
click at [707, 554] on button "End" at bounding box center [695, 638] width 68 height 34
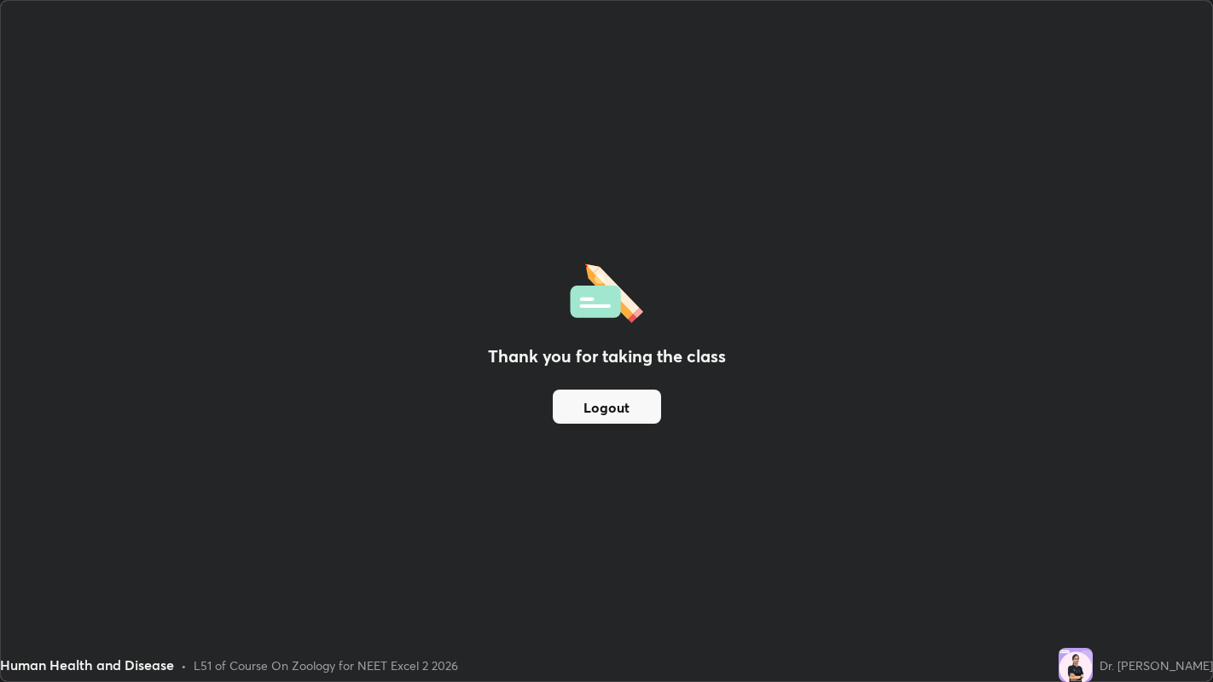
click at [630, 413] on button "Logout" at bounding box center [607, 407] width 108 height 34
